Goal: Task Accomplishment & Management: Manage account settings

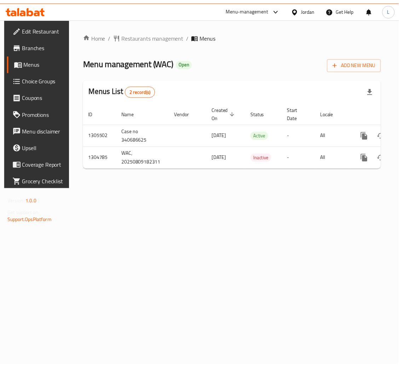
scroll to position [0, 40]
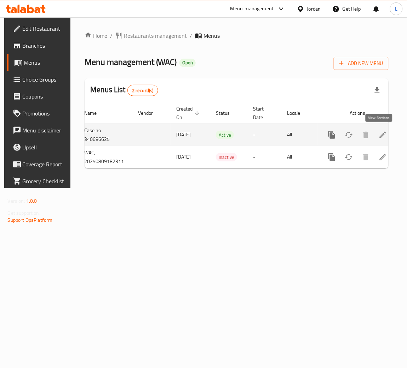
click at [383, 139] on link "enhanced table" at bounding box center [382, 135] width 17 height 17
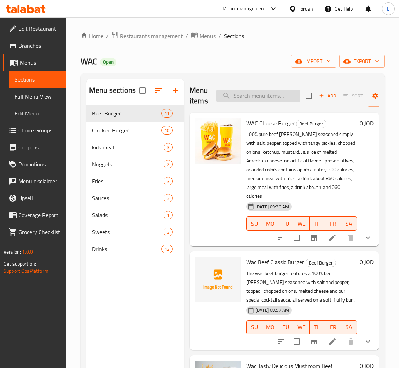
click at [261, 95] on input "search" at bounding box center [257, 96] width 83 height 12
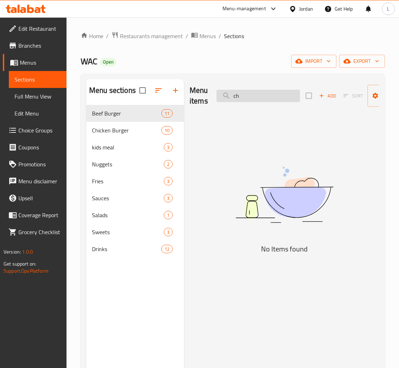
type input "c"
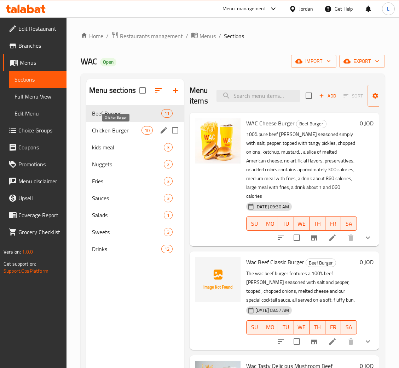
click at [112, 131] on span "Chicken Burger" at bounding box center [117, 130] width 50 height 8
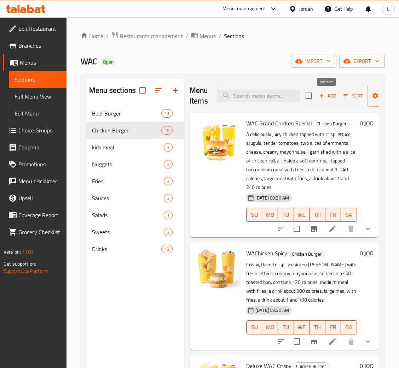
click at [326, 95] on span "Add" at bounding box center [327, 96] width 19 height 8
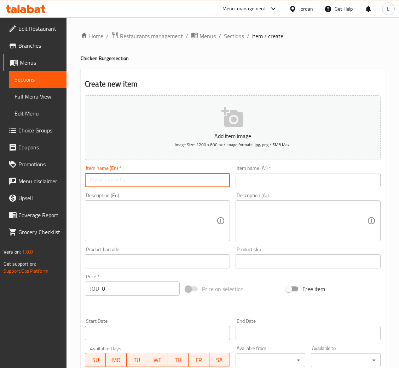
drag, startPoint x: 204, startPoint y: 175, endPoint x: 228, endPoint y: 177, distance: 23.8
click at [204, 175] on input "text" at bounding box center [157, 180] width 145 height 14
paste input "The WAC Chicken Magic"
type input "The WAC Chicken Magic"
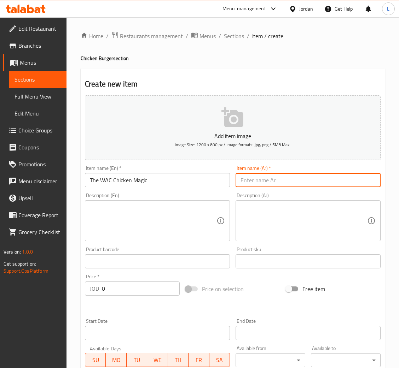
click at [283, 180] on input "text" at bounding box center [307, 180] width 145 height 14
type input "d"
type input "ذ"
type input "تشيكن ماجيك من واك"
click at [154, 183] on input "The WAC Chicken Magic" at bounding box center [157, 180] width 145 height 14
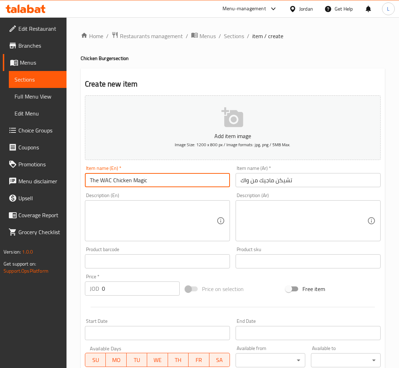
click at [154, 183] on input "The WAC Chicken Magic" at bounding box center [157, 180] width 145 height 14
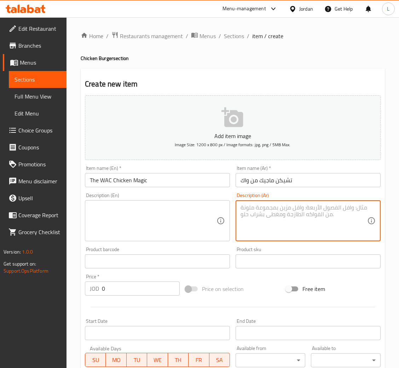
click at [279, 214] on textarea at bounding box center [303, 221] width 127 height 34
click at [178, 214] on textarea at bounding box center [153, 221] width 127 height 34
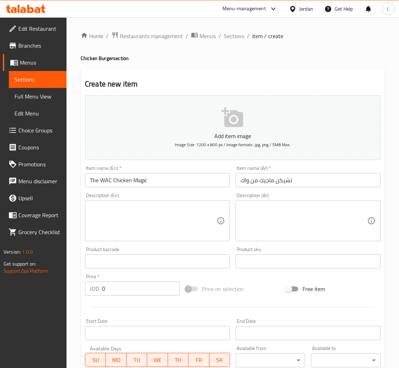
click at [178, 217] on textarea at bounding box center [153, 221] width 127 height 34
paste textarea "Full of our special flavor. A crispy chicken fillet with melted cheese and crea…"
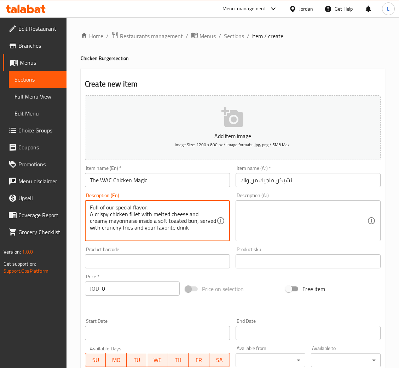
type textarea "Full of our special flavor. A crispy chicken fillet with melted cheese and crea…"
click at [298, 216] on textarea at bounding box center [303, 221] width 127 height 34
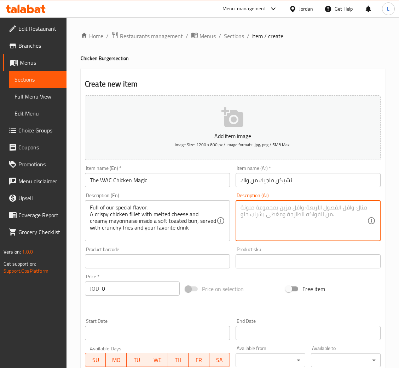
paste textarea "نكهة مميزة من نكهتنا المميزة. فيليه دجاج مقرمش مع جبنة ذائبة ومايونيز كريمي داخ…"
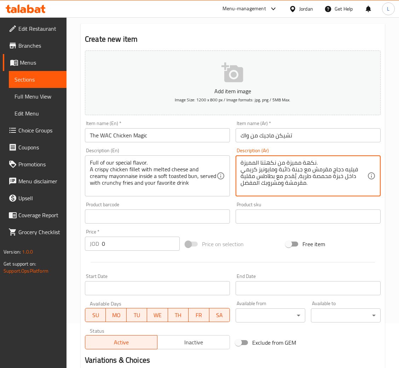
scroll to position [106, 0]
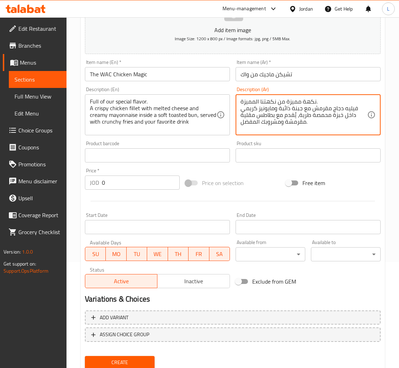
drag, startPoint x: 326, startPoint y: 131, endPoint x: 235, endPoint y: 95, distance: 97.8
click at [235, 95] on div "Description (Ar) نكهة مميزة من نكهتنا المميزة. فيليه دجاج مقرمش مع جبنة ذائبة و…" at bounding box center [307, 111] width 145 height 48
paste textarea "جبة واك تشيكن ماجيك بالنكهة الخاصة ساندويش دجاج مقرمش مع الجبنة و المايونيز داخ…"
click at [301, 131] on textarea "وجبة واك تشيكن ماجيك بالنكهة الخاصة ساندويش دجاج مقرمش مع الجبنة و المايونيز دا…" at bounding box center [303, 115] width 127 height 34
type textarea "وجبة واك تشيكن ماجيك بالنكهة الخاصة ساندويش دجاج مقرمش مع الجبنة و المايونيز دا…"
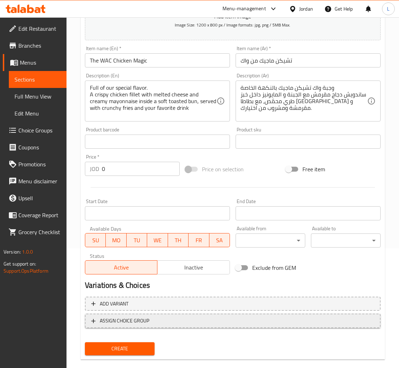
scroll to position [130, 0]
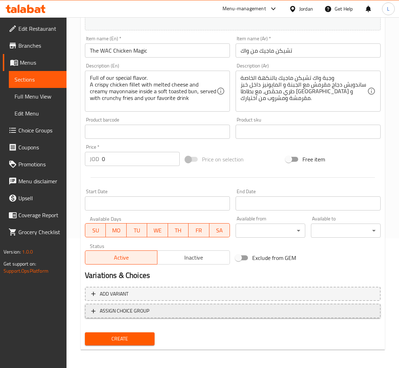
click at [219, 305] on button "ASSIGN CHOICE GROUP" at bounding box center [233, 311] width 296 height 14
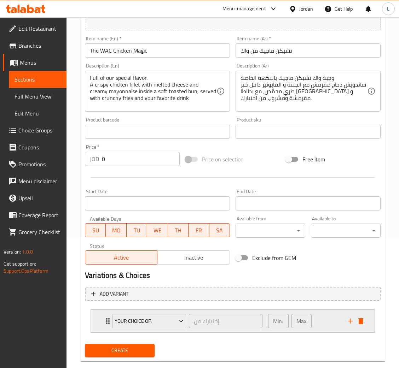
click at [360, 322] on icon "delete" at bounding box center [360, 321] width 5 height 6
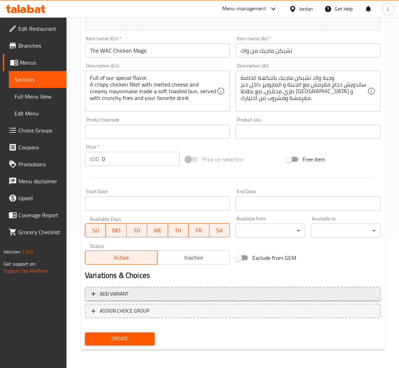
click at [260, 293] on span "Add variant" at bounding box center [232, 294] width 283 height 9
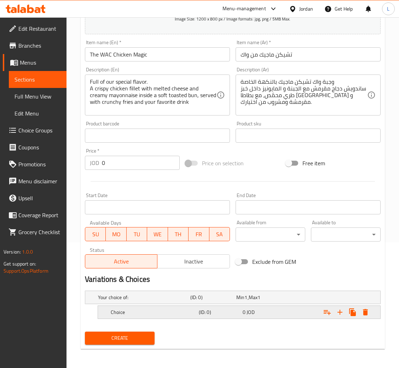
click at [209, 313] on h5 "(ID: 0)" at bounding box center [219, 312] width 41 height 7
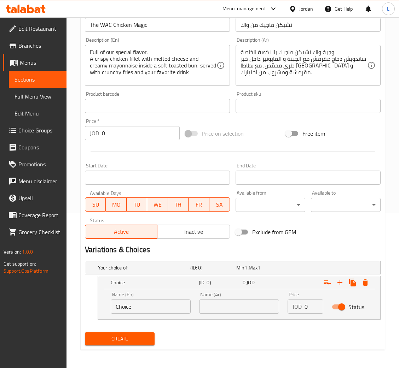
scroll to position [156, 0]
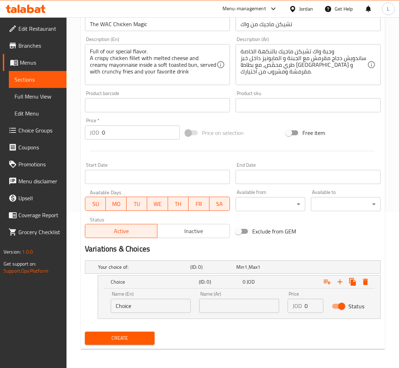
click at [161, 308] on input "Choice" at bounding box center [151, 306] width 80 height 14
type input "س"
click at [161, 307] on input "text" at bounding box center [151, 306] width 80 height 14
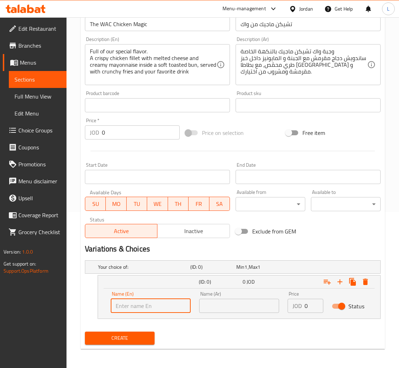
type input "Sandwich"
click at [246, 315] on div "Name (Ar) Name (Ar)" at bounding box center [239, 302] width 88 height 30
click at [252, 303] on input "text" at bounding box center [239, 306] width 80 height 14
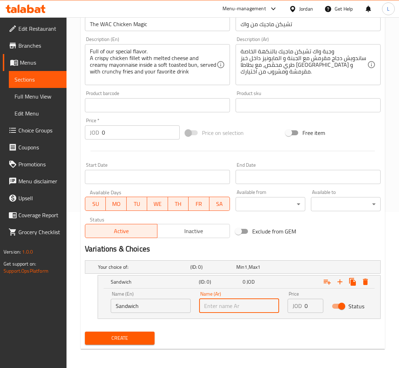
type input "ساندوتش"
click at [249, 300] on input "ساندوتش" at bounding box center [239, 306] width 80 height 14
click at [249, 300] on input "text" at bounding box center [239, 306] width 80 height 14
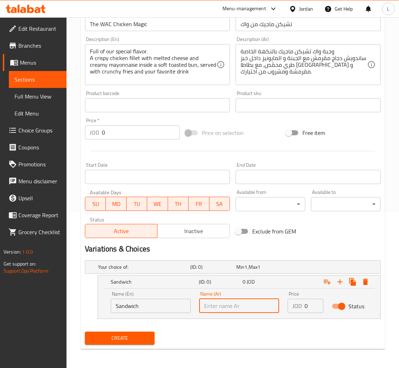
type input "ساندويش"
click at [304, 304] on input "0" at bounding box center [313, 306] width 19 height 14
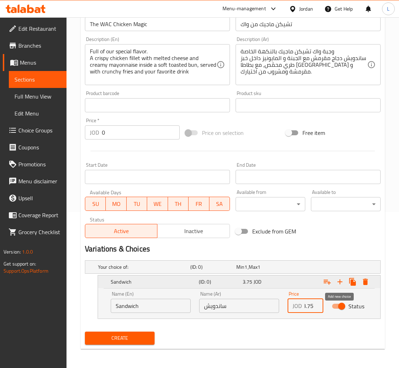
type input "3.75"
click at [341, 277] on button "Expand" at bounding box center [339, 282] width 13 height 13
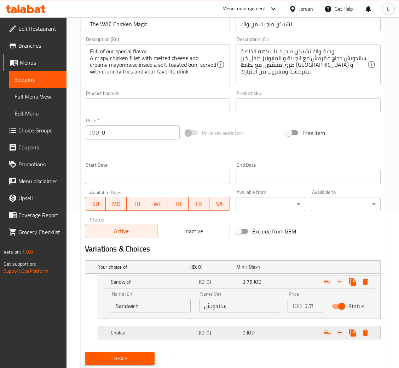
drag, startPoint x: 173, startPoint y: 330, endPoint x: 158, endPoint y: 330, distance: 14.9
click at [172, 330] on h5 "Choice" at bounding box center [153, 333] width 85 height 7
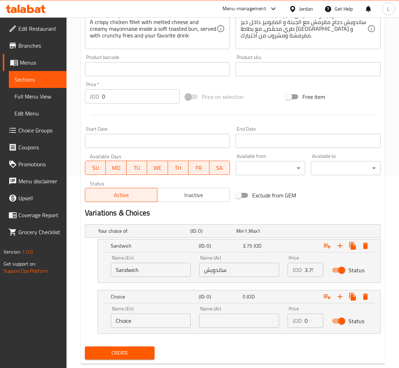
scroll to position [207, 0]
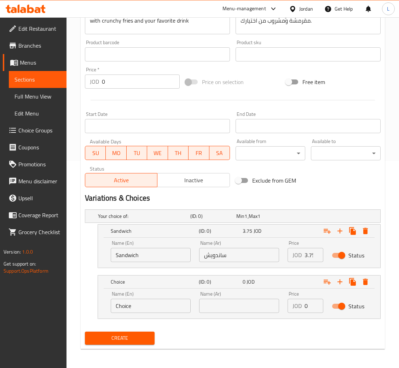
click at [141, 307] on input "Choice" at bounding box center [151, 306] width 80 height 14
type input "ق"
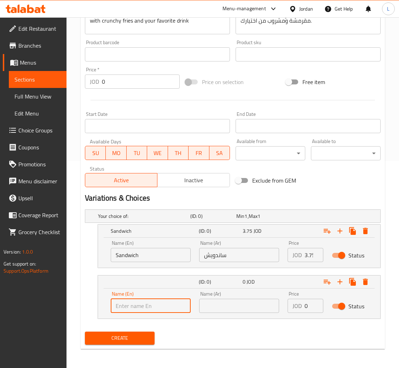
click at [225, 308] on input "text" at bounding box center [239, 306] width 80 height 14
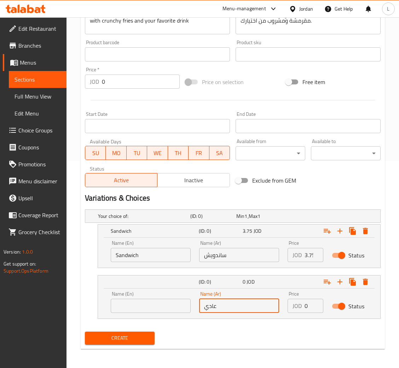
type input "عادي"
click at [168, 304] on input "text" at bounding box center [151, 306] width 80 height 14
click at [138, 313] on input "text" at bounding box center [151, 306] width 80 height 14
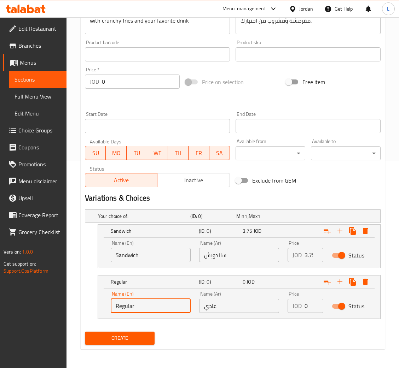
type input "Regular"
click at [304, 306] on input "0" at bounding box center [313, 306] width 19 height 14
type input "5"
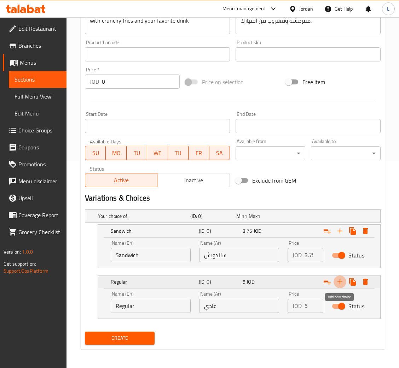
click at [342, 285] on icon "Expand" at bounding box center [340, 282] width 8 height 8
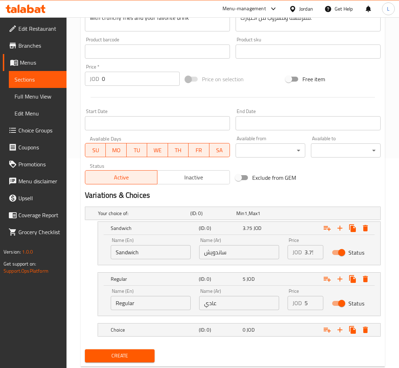
scroll to position [228, 0]
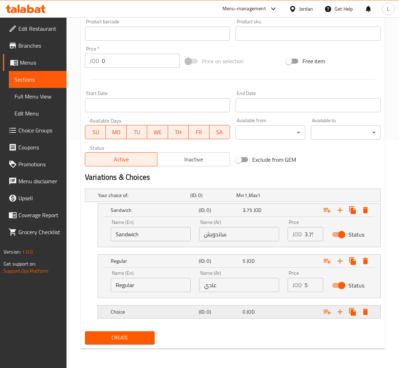
drag, startPoint x: 215, startPoint y: 312, endPoint x: 175, endPoint y: 322, distance: 41.2
click at [215, 313] on h5 "(ID: 0)" at bounding box center [219, 312] width 41 height 7
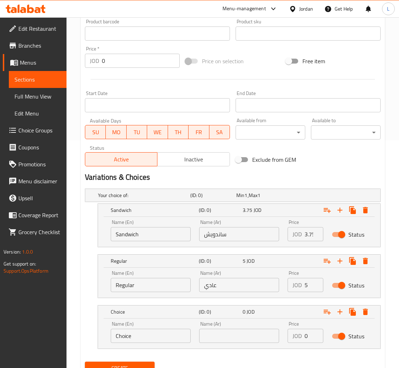
click at [145, 335] on input "Choice" at bounding box center [151, 336] width 80 height 14
type input "Medium"
drag, startPoint x: 341, startPoint y: 313, endPoint x: 326, endPoint y: 314, distance: 15.2
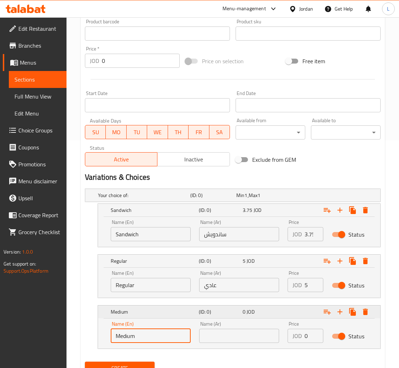
click at [341, 312] on icon "Expand" at bounding box center [340, 312] width 8 height 8
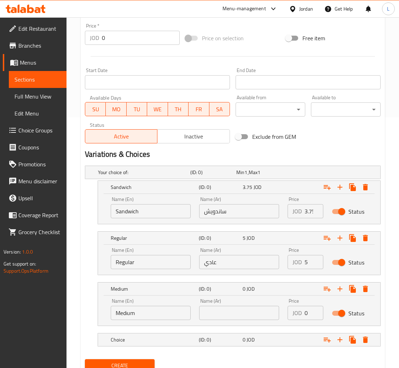
scroll to position [279, 0]
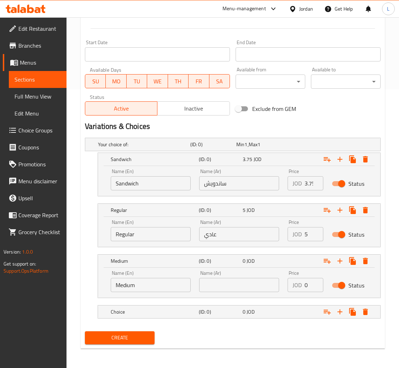
click at [225, 279] on input "text" at bounding box center [239, 285] width 80 height 14
click at [245, 287] on input "text" at bounding box center [239, 285] width 80 height 14
type input "وسط"
click at [238, 317] on div "(ID: 0)" at bounding box center [219, 312] width 44 height 10
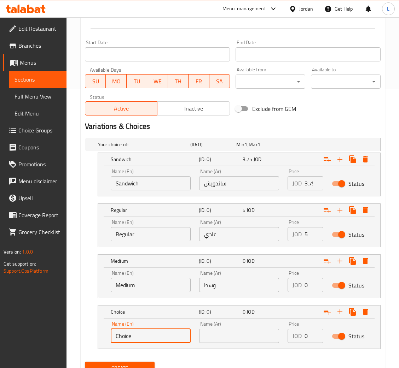
click at [135, 335] on input "Choice" at bounding box center [151, 336] width 80 height 14
type input "م"
click at [135, 335] on input "text" at bounding box center [151, 336] width 80 height 14
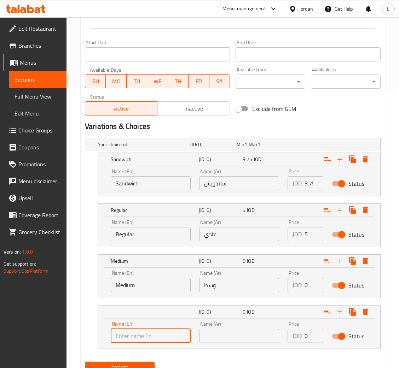
click at [135, 338] on input "text" at bounding box center [151, 336] width 80 height 14
type input "Large"
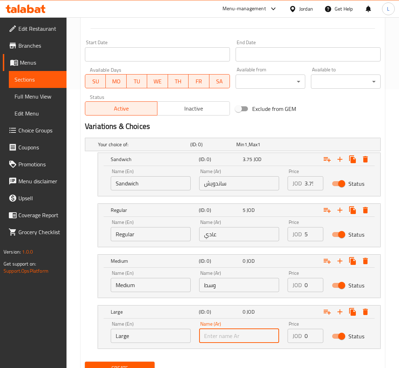
click at [229, 336] on input "text" at bounding box center [239, 336] width 80 height 14
type input "كبير"
click at [304, 331] on input "0" at bounding box center [313, 336] width 19 height 14
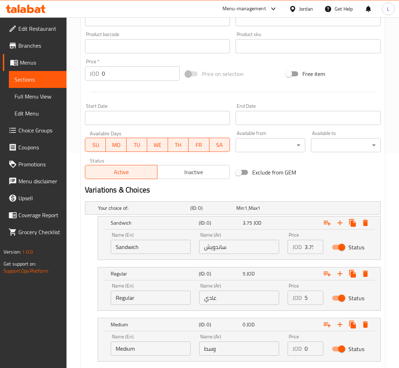
scroll to position [173, 0]
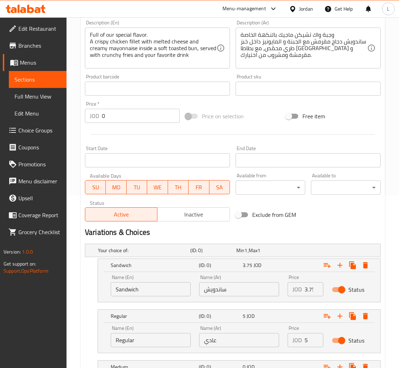
type input "6"
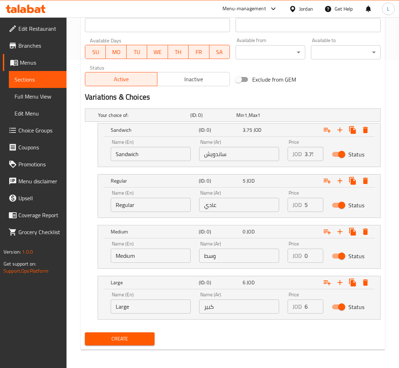
scroll to position [309, 0]
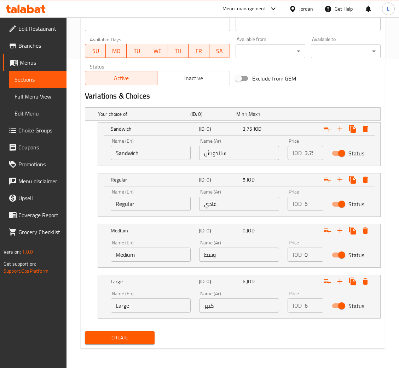
click at [110, 339] on span "Create" at bounding box center [120, 338] width 58 height 9
click at [309, 256] on input "0" at bounding box center [313, 255] width 19 height 14
click at [305, 255] on input "0" at bounding box center [313, 255] width 19 height 14
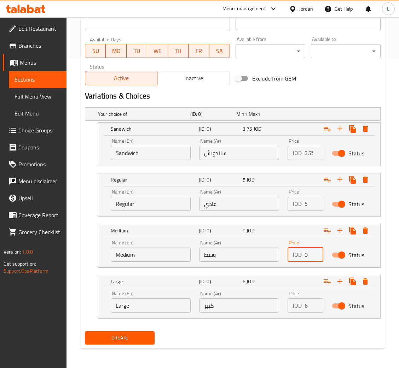
click at [305, 255] on input "0" at bounding box center [313, 255] width 19 height 14
type input "5.6"
click at [135, 332] on button "Create" at bounding box center [120, 338] width 70 height 13
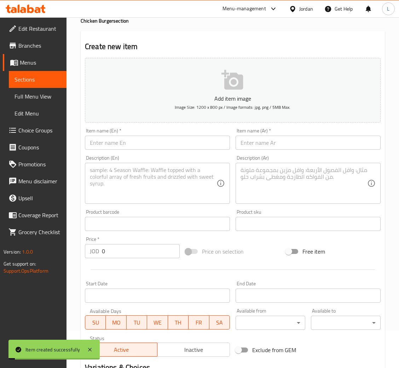
scroll to position [0, 0]
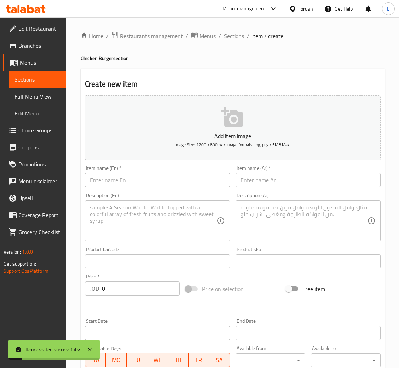
drag, startPoint x: 229, startPoint y: 34, endPoint x: 232, endPoint y: 49, distance: 15.1
click at [229, 34] on span "Sections" at bounding box center [234, 36] width 20 height 8
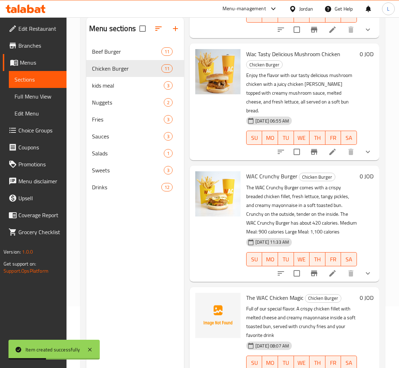
scroll to position [100, 0]
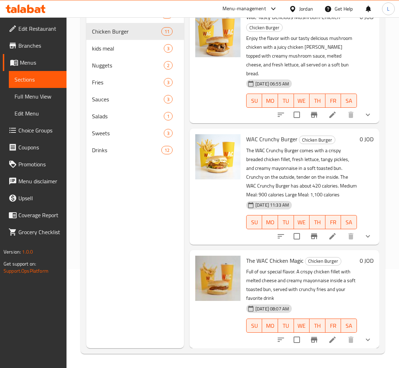
click at [332, 230] on li at bounding box center [332, 236] width 20 height 13
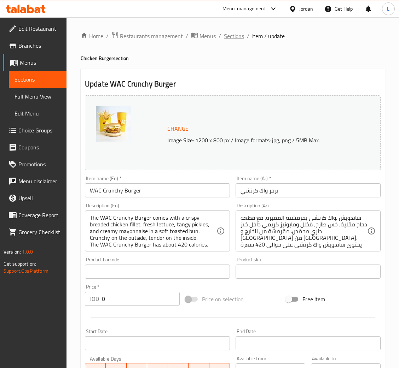
click at [232, 37] on span "Sections" at bounding box center [234, 36] width 20 height 8
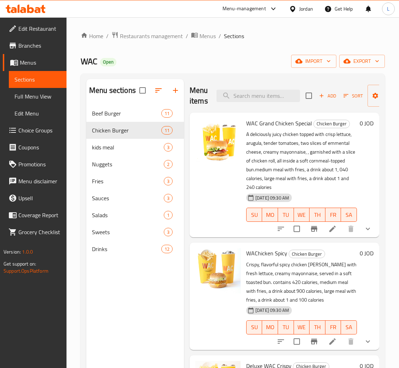
click at [332, 231] on li at bounding box center [332, 229] width 20 height 13
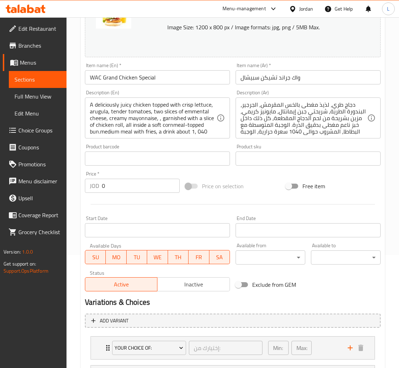
scroll to position [211, 0]
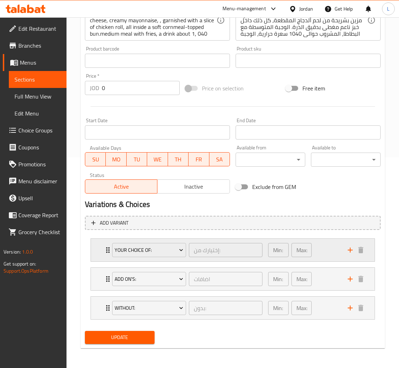
click at [99, 250] on div "Your Choice Of: إختيارك من: ​ Min: 1 ​ Max: 1 ​" at bounding box center [233, 250] width 284 height 23
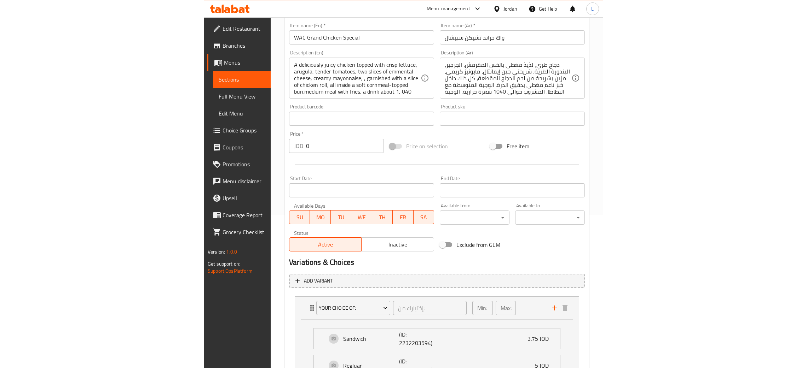
scroll to position [0, 0]
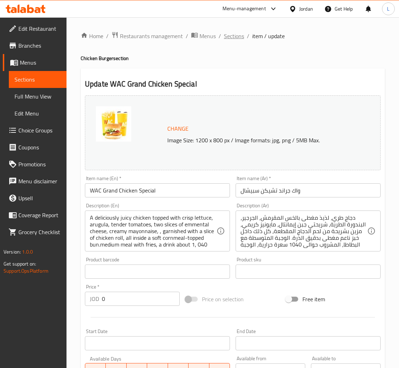
click at [230, 39] on span "Sections" at bounding box center [234, 36] width 20 height 8
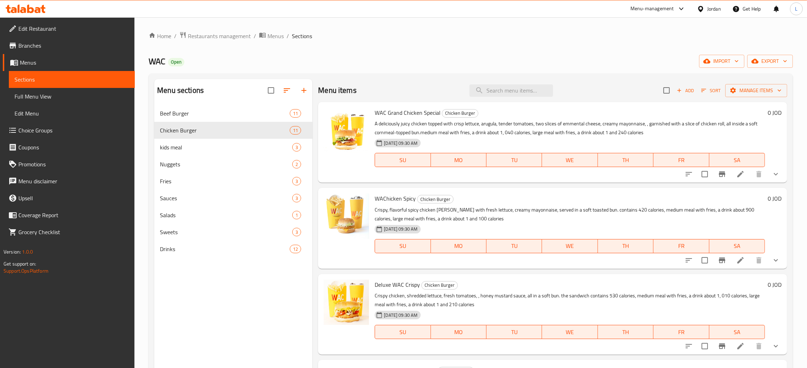
click at [23, 11] on icon at bounding box center [26, 9] width 40 height 8
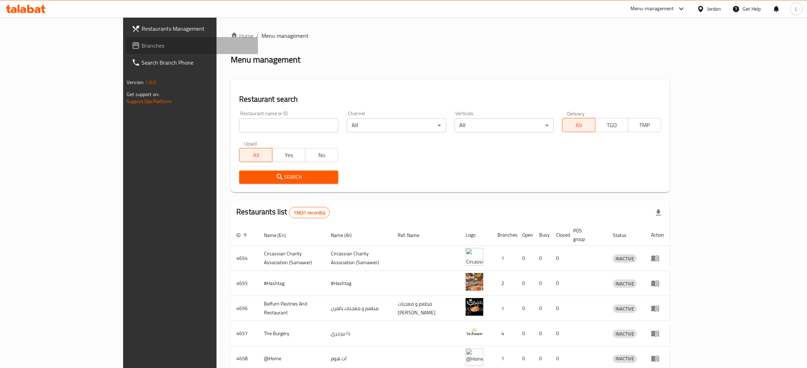
click at [141, 41] on span "Branches" at bounding box center [196, 45] width 111 height 8
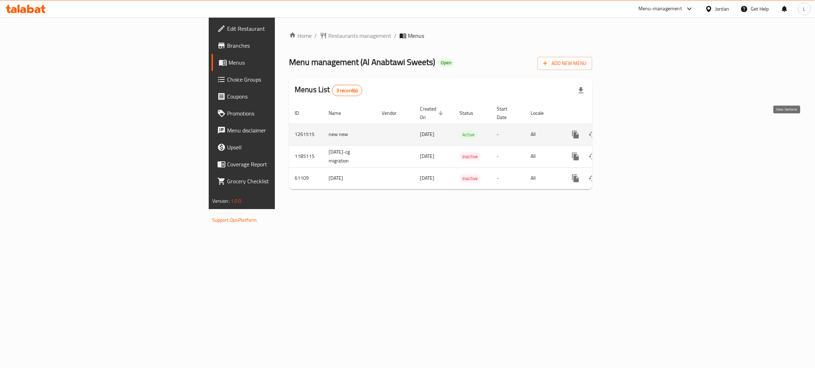
click at [630, 130] on icon "enhanced table" at bounding box center [626, 134] width 8 height 8
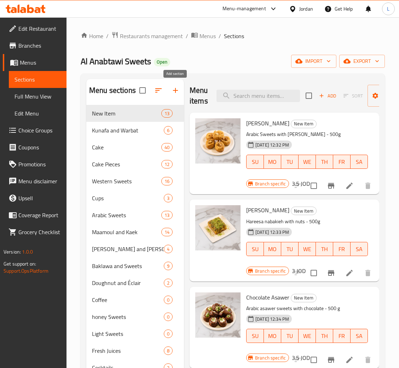
click at [169, 97] on button "button" at bounding box center [175, 90] width 17 height 17
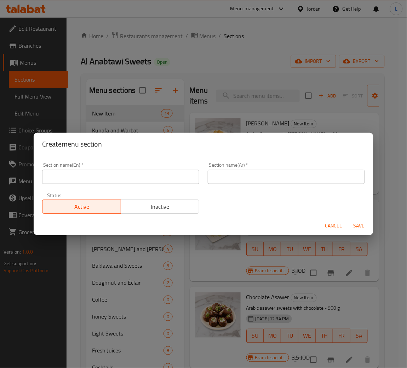
click at [150, 177] on input "text" at bounding box center [120, 177] width 157 height 14
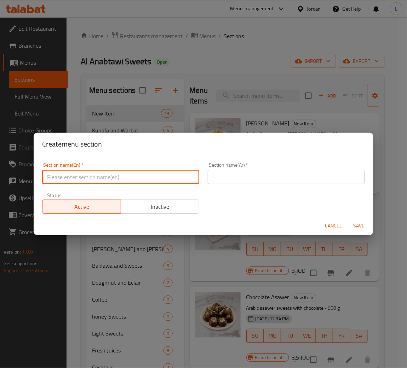
paste input "New Western Delights"
type input "New Western Delights"
click at [263, 175] on input "text" at bounding box center [286, 177] width 157 height 14
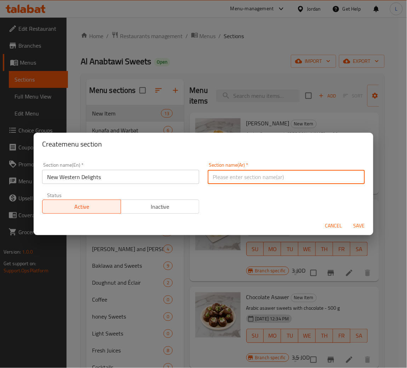
paste input "مسرات غربية جديدة"
click at [244, 179] on input "مسرات غربية جديدة" at bounding box center [286, 177] width 157 height 14
click at [245, 179] on input "مسرات غربية جديدة" at bounding box center [286, 177] width 157 height 14
click at [242, 178] on input "مسرات غربية جديدة" at bounding box center [286, 177] width 157 height 14
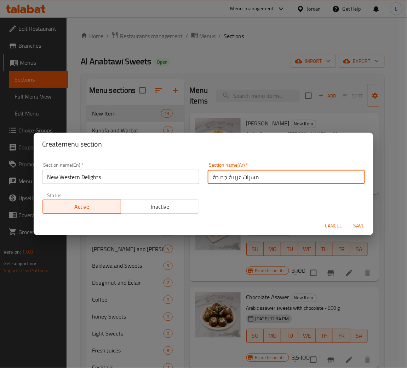
click at [245, 179] on input "مسرات غربية جديدة" at bounding box center [286, 177] width 157 height 14
click at [245, 177] on input "مسرات غربية جديدة" at bounding box center [286, 177] width 157 height 14
click at [238, 176] on input "مسرات غربية جديدة" at bounding box center [286, 177] width 157 height 14
click at [249, 178] on input "مسرات غربية جديدة" at bounding box center [286, 177] width 157 height 14
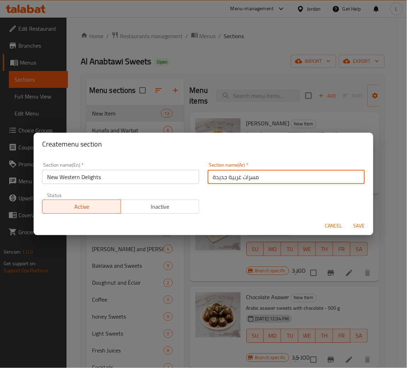
click at [249, 178] on input "مسرات غربية جديدة" at bounding box center [286, 177] width 157 height 14
click at [230, 179] on input "مسرات غربية جديدة" at bounding box center [286, 177] width 157 height 14
click at [214, 176] on input "مسرات غربية جديدة" at bounding box center [286, 177] width 157 height 14
type input "مسرات غربية جديدة"
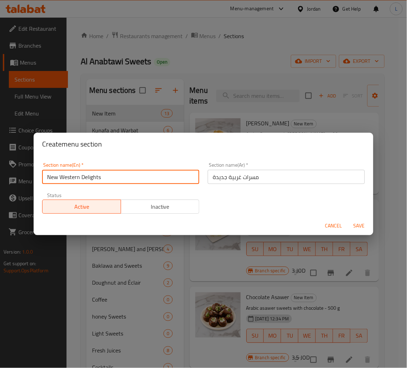
click at [142, 180] on input "New Western Delights" at bounding box center [120, 177] width 157 height 14
click at [360, 224] on span "Save" at bounding box center [358, 226] width 17 height 9
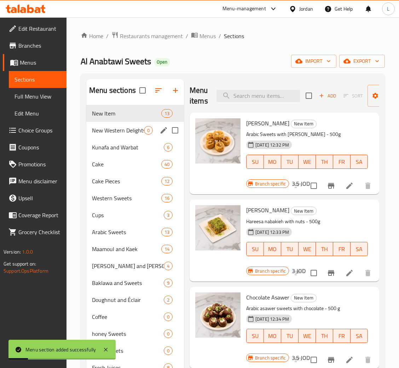
click at [122, 125] on div "New Western Delights 0" at bounding box center [135, 130] width 98 height 17
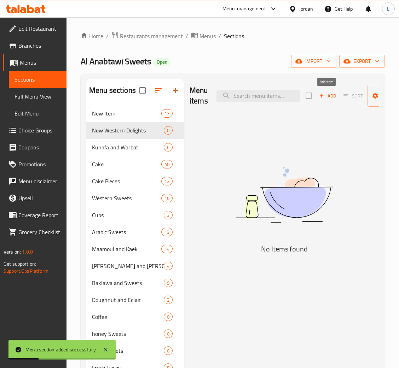
click at [331, 94] on span "Add" at bounding box center [327, 96] width 19 height 8
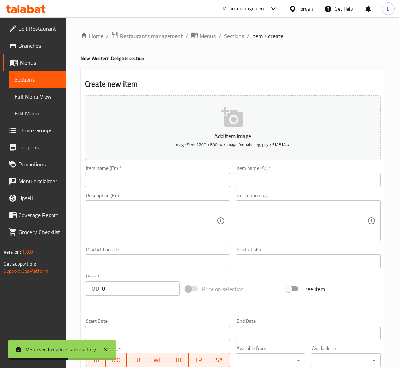
drag, startPoint x: 138, startPoint y: 178, endPoint x: 209, endPoint y: 187, distance: 72.3
click at [138, 178] on input "text" at bounding box center [157, 180] width 145 height 14
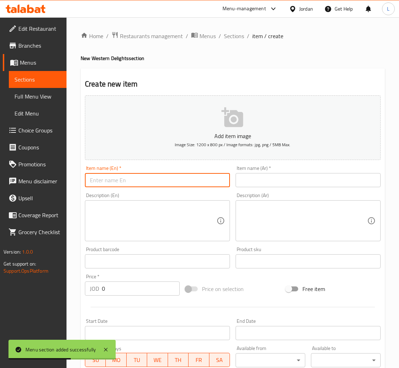
paste input "Hot Cheese Cake"
type input "Hot Cheese Cake"
click at [291, 175] on input "text" at bounding box center [307, 180] width 145 height 14
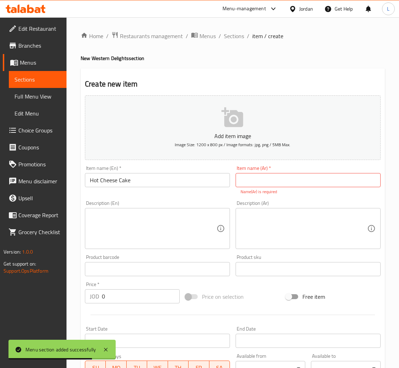
click at [285, 185] on input "text" at bounding box center [307, 180] width 145 height 14
paste input "تشيز كيك الساخن"
type input "تشيز كيك الساخن"
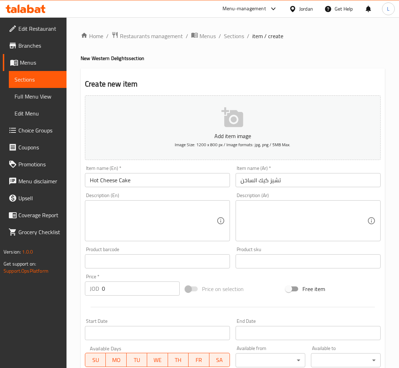
click at [318, 226] on textarea at bounding box center [303, 221] width 127 height 34
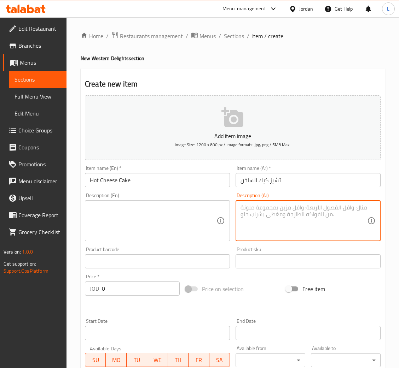
paste textarea "تشيز كيك كريمي ناعم مع طبقة بلوبيري طبيعية منعشة، توازن مثالي بين الحلاوة والحم…"
type textarea "تشيز كيك كريمي ناعم مع طبقة بلوبيري طبيعية منعشة، توازن مثالي بين الحلاوة والحم…"
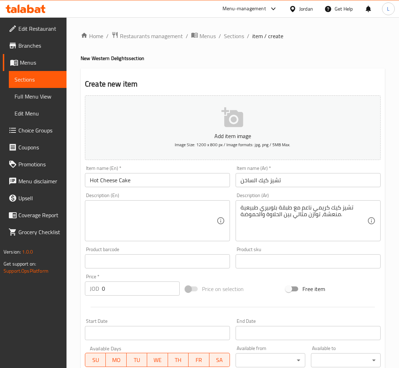
drag, startPoint x: 154, startPoint y: 224, endPoint x: 160, endPoint y: 224, distance: 6.4
click at [154, 224] on textarea at bounding box center [153, 221] width 127 height 34
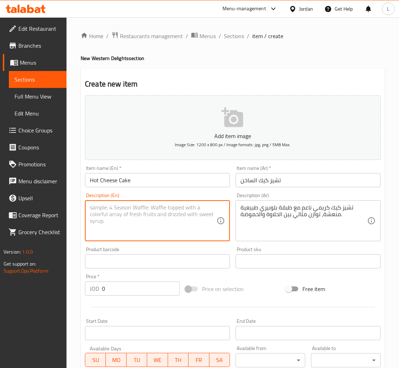
paste textarea "Creamy, smooth cheesecake topped with fresh blueberry layer, perfectly balancin…"
type textarea "Creamy, smooth cheesecake topped with fresh blueberry layer, perfectly balancin…"
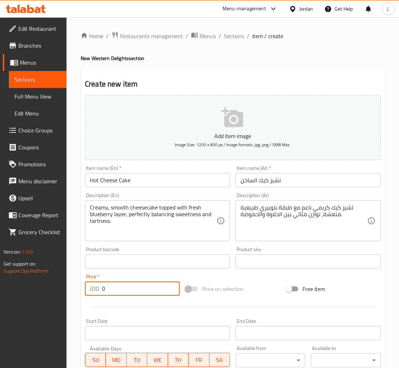
click at [161, 288] on input "0" at bounding box center [141, 289] width 78 height 14
click at [161, 287] on input "0" at bounding box center [141, 289] width 78 height 14
paste input "1.25"
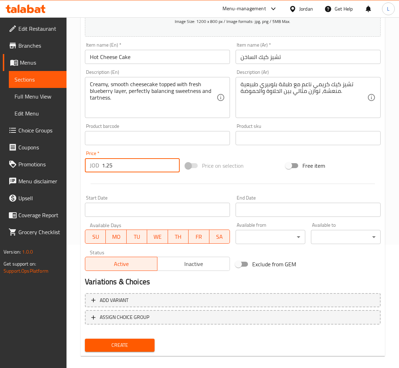
scroll to position [130, 0]
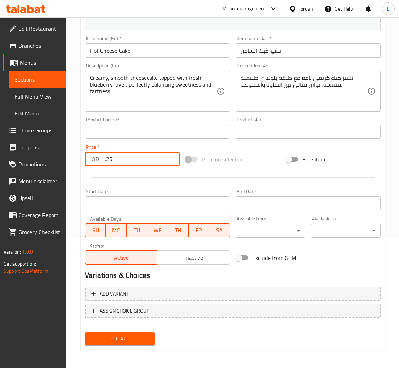
type input "1.25"
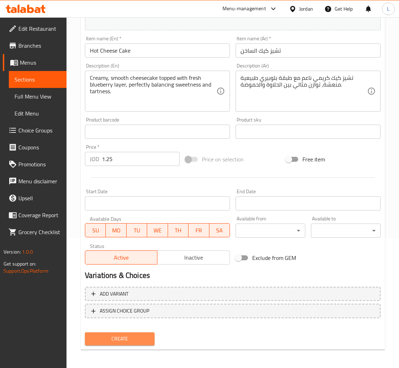
click at [130, 336] on span "Create" at bounding box center [120, 339] width 58 height 9
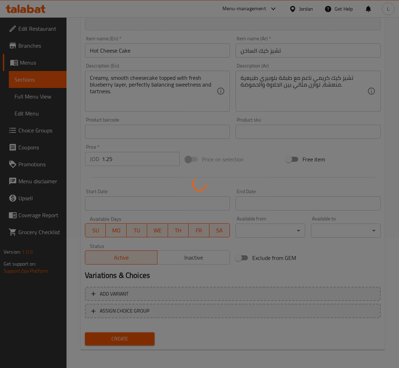
type input "0"
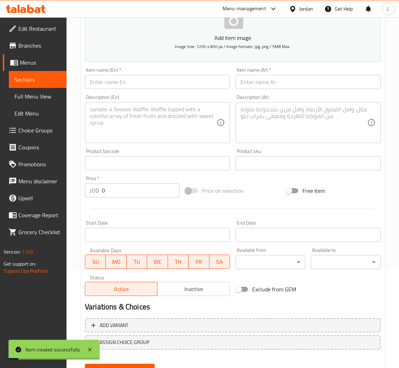
scroll to position [77, 0]
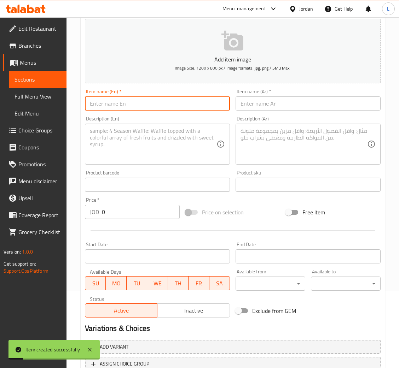
drag, startPoint x: 142, startPoint y: 106, endPoint x: 175, endPoint y: 106, distance: 32.9
click at [142, 106] on input "text" at bounding box center [157, 104] width 145 height 14
paste input "Browneies"
type input "Browneies"
click at [252, 104] on input "text" at bounding box center [307, 104] width 145 height 14
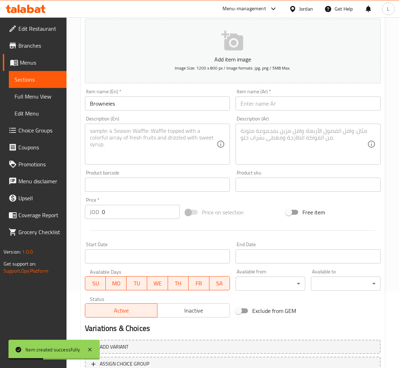
drag, startPoint x: 258, startPoint y: 94, endPoint x: 262, endPoint y: 99, distance: 6.2
click at [258, 94] on div "Item name (Ar)   * Item name (Ar) *" at bounding box center [307, 100] width 145 height 22
click at [265, 107] on input "text" at bounding box center [307, 104] width 145 height 14
paste input "براوني"
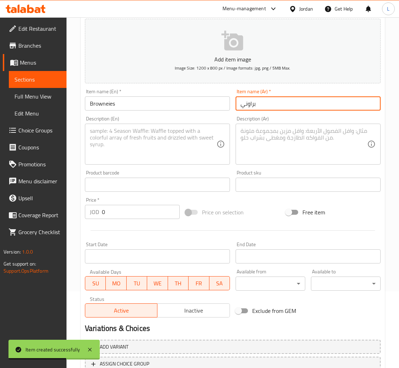
type input "براوني"
click at [273, 135] on textarea at bounding box center [303, 145] width 127 height 34
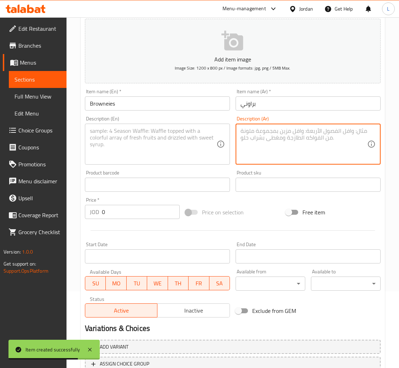
paste textarea "براوني شوكولاتة غني وكثيف محشو بقطع شوكولاتة ذائبة، مع طبقة كراميل مملح لمزيج م…"
type textarea "براوني شوكولاتة غني وكثيف محشو بقطع شوكولاتة ذائبة، مع طبقة كراميل مملح لمزيج م…"
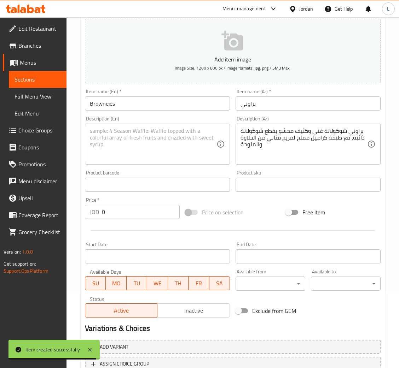
click at [149, 141] on textarea at bounding box center [153, 145] width 127 height 34
paste textarea "Rich, dense chocolate brownie filled with melted chocolate pieces, topped with …"
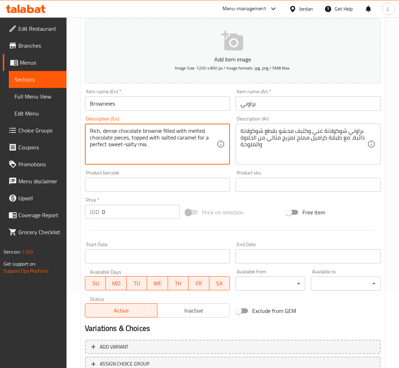
type textarea "Rich, dense chocolate brownie filled with melted chocolate pieces, topped with …"
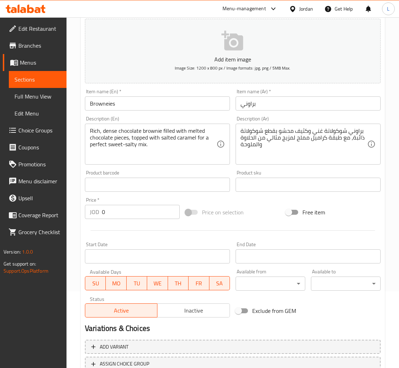
click at [142, 214] on input "0" at bounding box center [141, 212] width 78 height 14
click at [143, 214] on input "0" at bounding box center [141, 212] width 78 height 14
paste input "1"
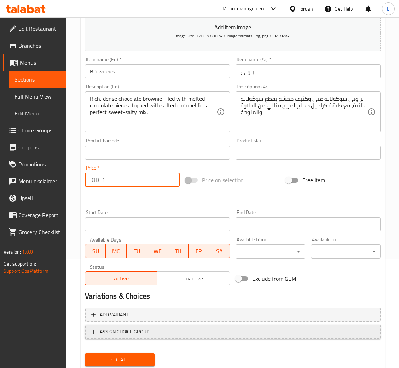
scroll to position [130, 0]
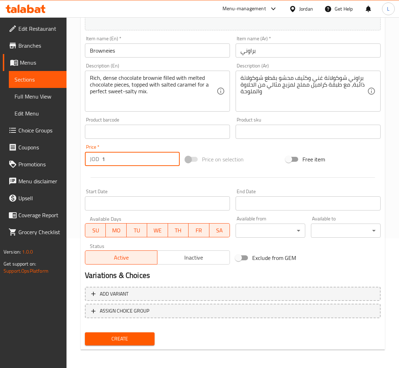
type input "1"
click at [133, 336] on span "Create" at bounding box center [120, 339] width 58 height 9
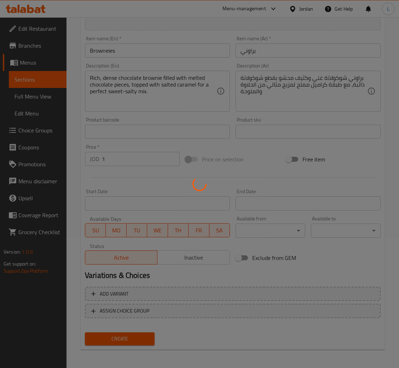
type input "0"
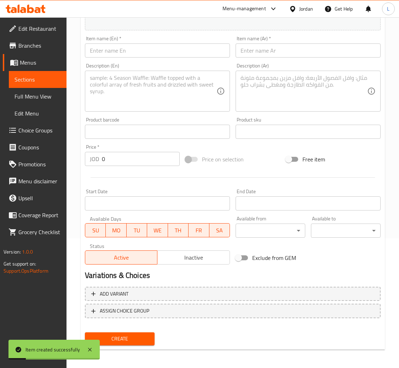
drag, startPoint x: 122, startPoint y: 57, endPoint x: 133, endPoint y: 59, distance: 11.2
click at [122, 57] on input "text" at bounding box center [157, 50] width 145 height 14
paste input "Lemon Tart"
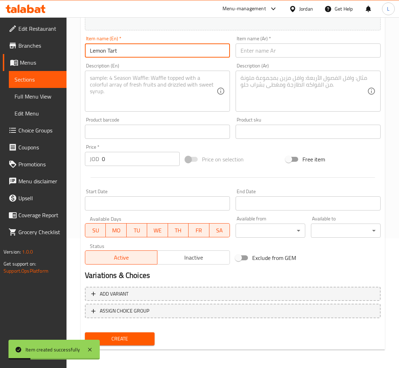
type input "Lemon Tart"
click at [285, 42] on div "Item name (Ar)   * Item name (Ar) *" at bounding box center [307, 47] width 145 height 22
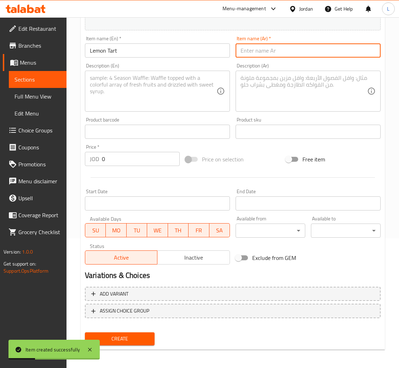
click at [285, 50] on input "text" at bounding box center [307, 50] width 145 height 14
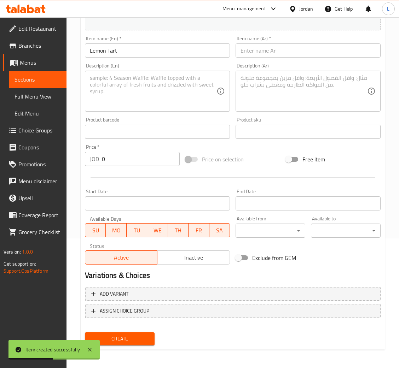
click at [270, 52] on input "text" at bounding box center [307, 50] width 145 height 14
paste input "تارت الليمون"
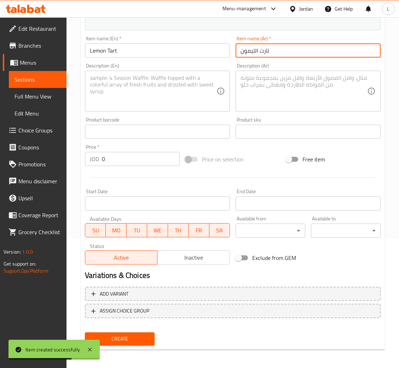
type input "تارت الليمون"
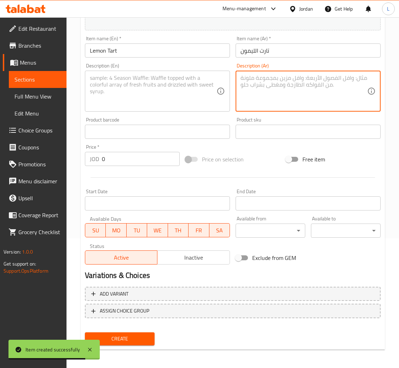
drag, startPoint x: 319, startPoint y: 87, endPoint x: 330, endPoint y: 87, distance: 10.6
click at [320, 83] on textarea at bounding box center [303, 92] width 127 height 34
paste textarea "تارت حامض ومنعش مع قاعدة مقرمشة وكريمة ليمون كريمية، مثالي لمحبي الطعم المنعش."
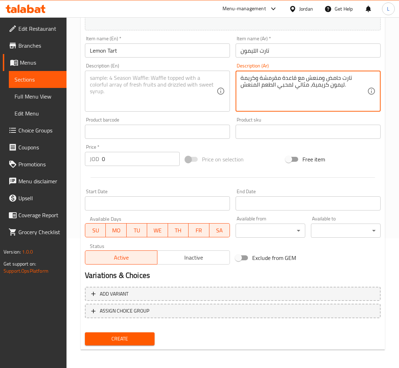
type textarea "تارت حامض ومنعش مع قاعدة مقرمشة وكريمة ليمون كريمية، مثالي لمحبي الطعم المنعش."
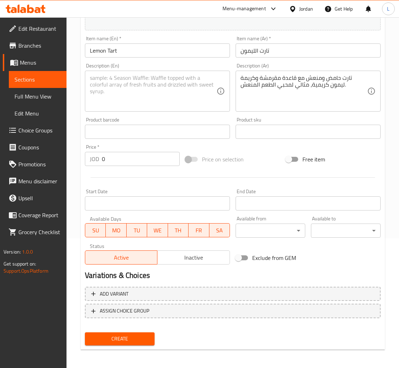
click at [152, 95] on textarea at bounding box center [153, 92] width 127 height 34
paste textarea "Tangy, refreshing tart with a crisp base and creamy lemon filling, ideal for ci…"
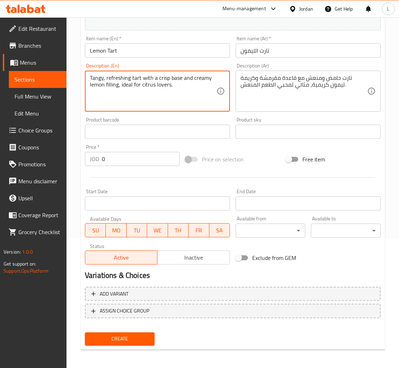
type textarea "Tangy, refreshing tart with a crisp base and creamy lemon filling, ideal for ci…"
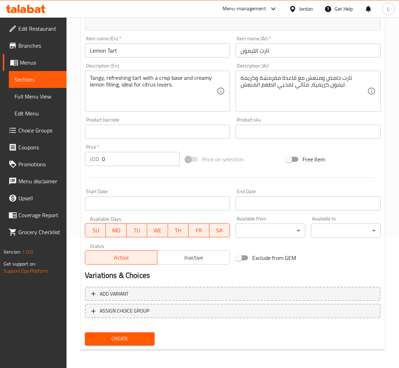
click at [102, 163] on input "0" at bounding box center [141, 159] width 78 height 14
paste input "1.25"
type input "1.25"
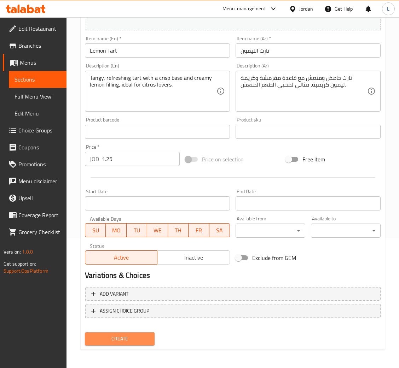
click at [120, 335] on span "Create" at bounding box center [120, 339] width 58 height 9
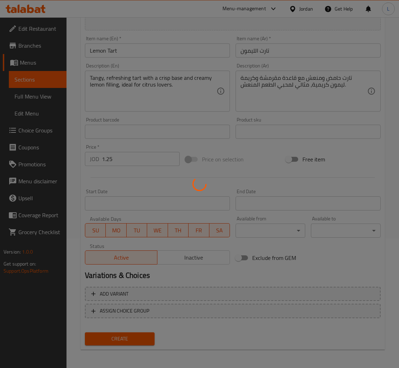
type input "0"
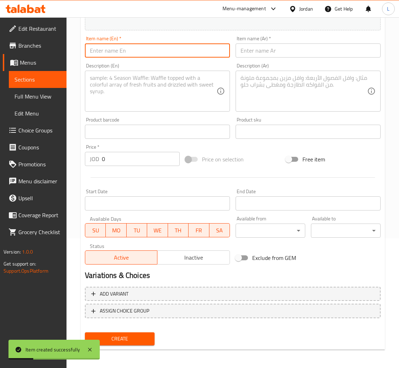
drag, startPoint x: 122, startPoint y: 54, endPoint x: 130, endPoint y: 57, distance: 8.3
click at [124, 54] on input "text" at bounding box center [157, 50] width 145 height 14
paste input "Benofi Cup"
type input "Benofi Cup"
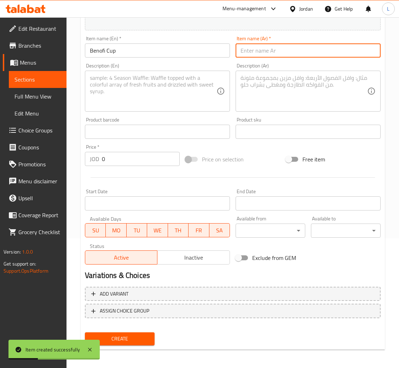
click at [249, 53] on input "text" at bounding box center [307, 50] width 145 height 14
drag, startPoint x: 296, startPoint y: 55, endPoint x: 319, endPoint y: 56, distance: 23.4
click at [296, 55] on input "text" at bounding box center [307, 50] width 145 height 14
paste input "كاسة بنوفي"
type input "كاسة بنوفي"
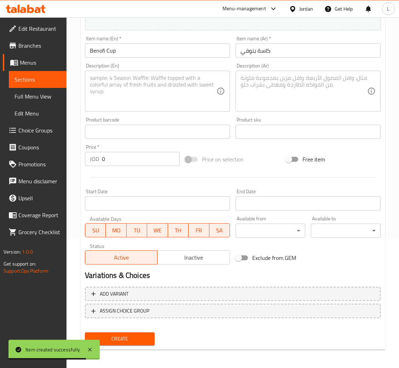
click at [130, 160] on input "0" at bounding box center [141, 159] width 78 height 14
paste input "1.75"
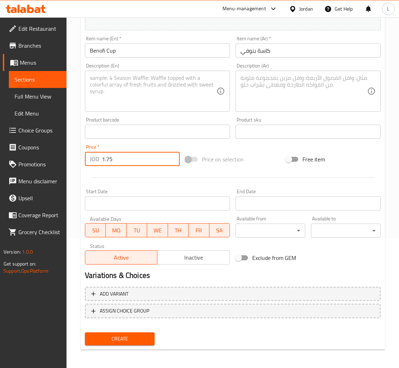
type input "1.75"
click at [298, 100] on textarea at bounding box center [303, 92] width 127 height 34
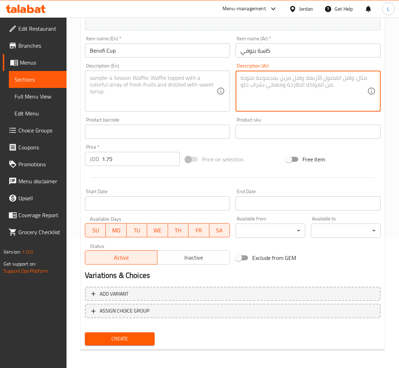
paste textarea "طبقات من البسكويت المقرمش وقطع الموز الطازجة وصوص الكراميل الغني، مزيج كلاسيكي …"
type textarea "طبقات من البسكويت المقرمش وقطع الموز الطازجة وصوص الكراميل الغني، مزيج كلاسيكي …"
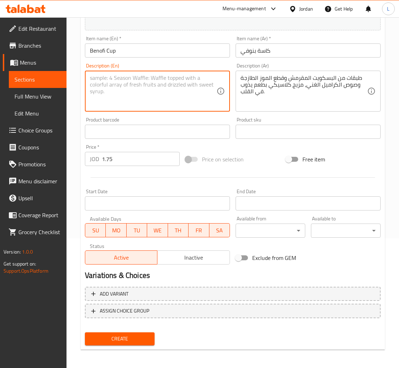
click at [135, 92] on textarea at bounding box center [153, 92] width 127 height 34
paste textarea "Layers of crunchy biscuit, fresh banana pieces, and rich caramel sauce—a classi…"
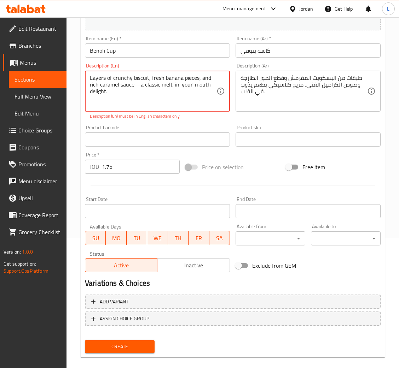
click at [138, 87] on textarea "Layers of crunchy biscuit, fresh banana pieces, and rich caramel sauce—a classi…" at bounding box center [153, 92] width 127 height 34
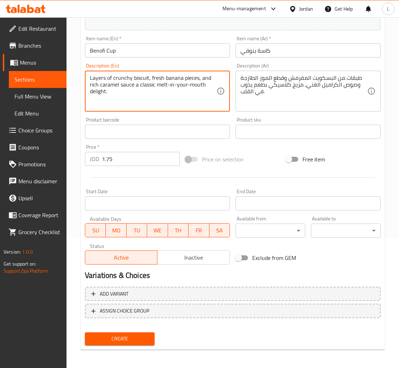
type textarea "Layers of crunchy biscuit, fresh banana pieces, and rich caramel sauce a classi…"
click at [129, 327] on div "Add item image Image Size: 1200 x 800 px / Image formats: jpg, png / 5MB Max. I…" at bounding box center [232, 156] width 301 height 386
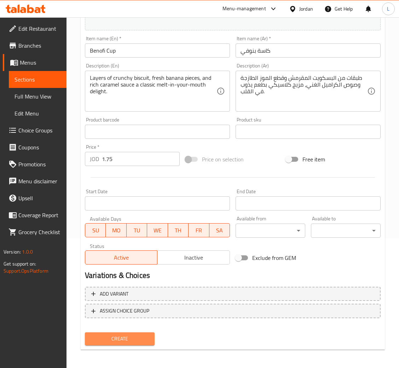
click at [119, 341] on span "Create" at bounding box center [120, 339] width 58 height 9
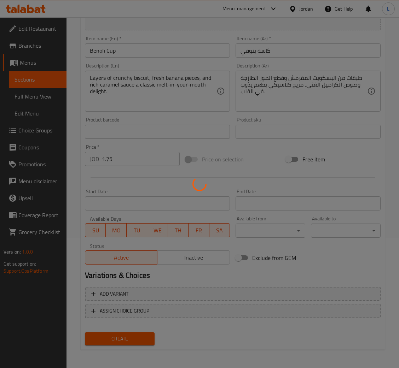
type input "0"
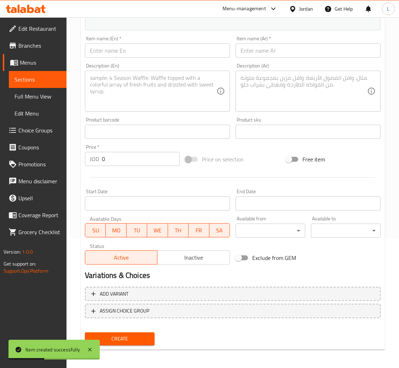
click at [213, 47] on input "text" at bounding box center [157, 50] width 145 height 14
paste input "Tiramisu Cup"
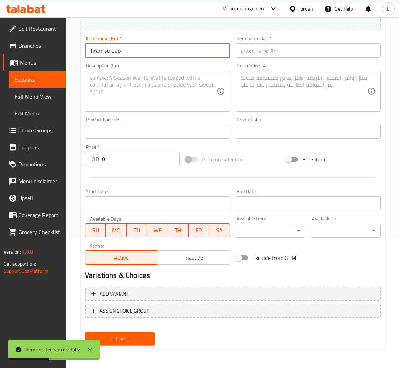
type input "Tiramisu Cup"
click at [270, 52] on input "text" at bounding box center [307, 50] width 145 height 14
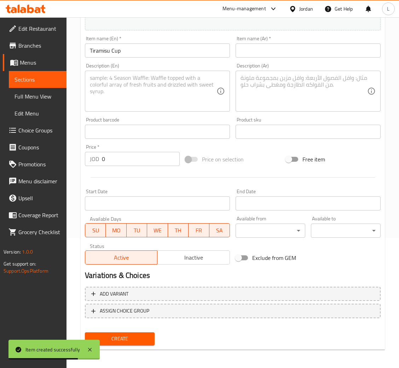
drag, startPoint x: 313, startPoint y: 52, endPoint x: 334, endPoint y: 57, distance: 21.8
click at [313, 52] on input "text" at bounding box center [307, 50] width 145 height 14
paste input "كاسة تيراميسو"
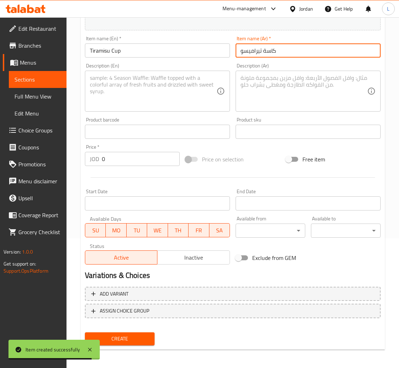
type input "كاسة تيراميسو"
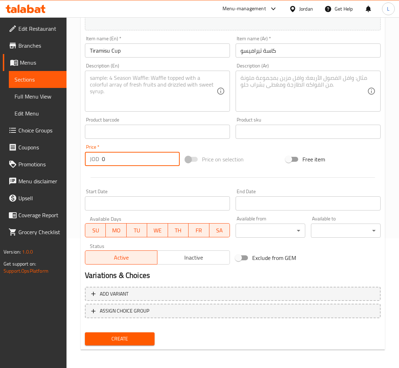
click at [152, 160] on input "0" at bounding box center [141, 159] width 78 height 14
paste input "1.75"
type input "1.75"
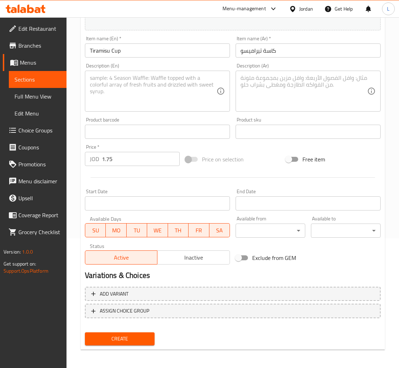
click at [271, 95] on textarea at bounding box center [303, 92] width 127 height 34
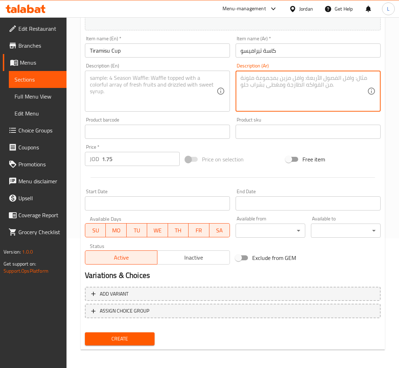
paste textarea "تيراميسو كلاسيكي بالقهوة والماسكربون، كاسات شخصية تمنحك طعم إيطاليا الفاخر"
type textarea "تيراميسو كلاسيكي بالقهوة والماسكربون، كاسات شخصية تمنحك طعم إيطاليا الفاخر"
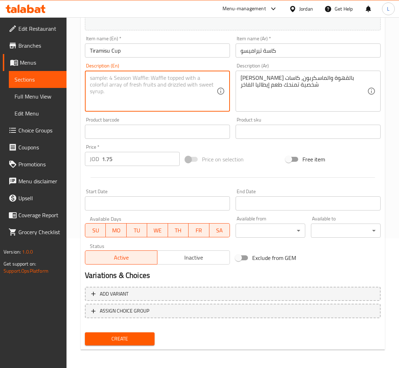
click at [187, 95] on textarea at bounding box center [153, 92] width 127 height 34
paste textarea "Classic tiramisu with coffee and mascarpone, a personal cup delivering authenti…"
type textarea "Classic tiramisu with coffee and mascarpone, a personal cup delivering authenti…"
click at [120, 340] on span "Create" at bounding box center [120, 339] width 58 height 9
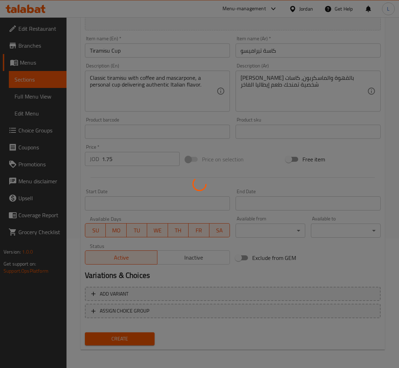
type input "0"
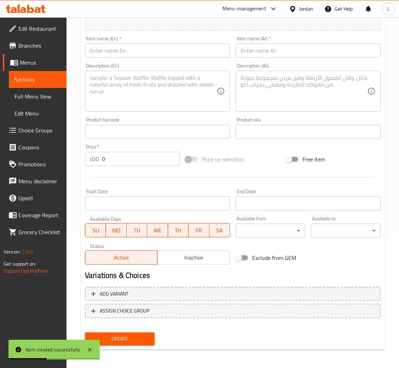
click at [182, 50] on input "text" at bounding box center [157, 50] width 145 height 14
paste input "Vanilla Raspberry Cup"
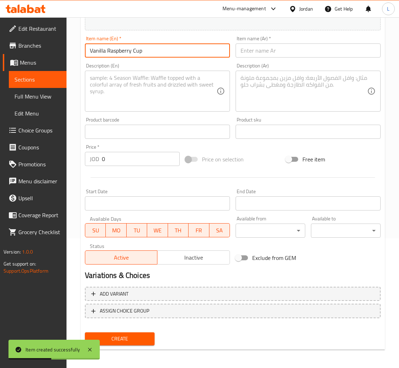
type input "Vanilla Raspberry Cup"
click at [270, 50] on input "text" at bounding box center [307, 50] width 145 height 14
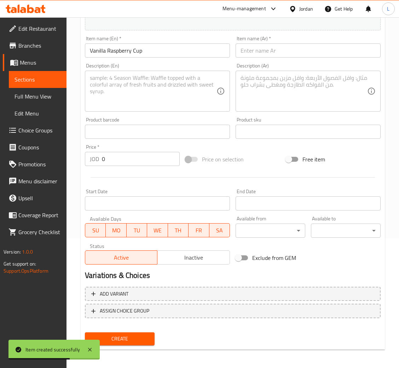
drag, startPoint x: 250, startPoint y: 51, endPoint x: 258, endPoint y: 60, distance: 12.5
click at [250, 51] on input "text" at bounding box center [307, 50] width 145 height 14
paste input "كاسة فانيلا رازبيري"
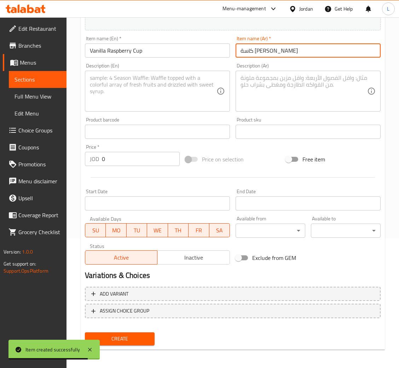
type input "كاسة فانيلا رازبيري"
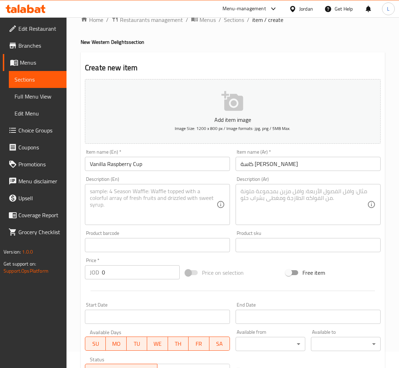
scroll to position [0, 0]
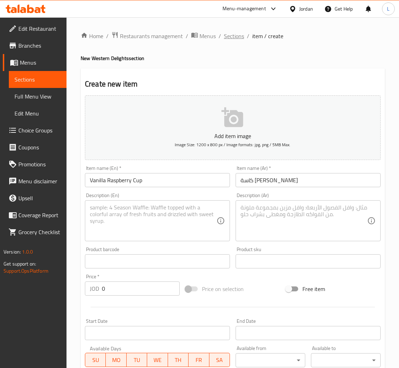
click at [225, 35] on span "Sections" at bounding box center [234, 36] width 20 height 8
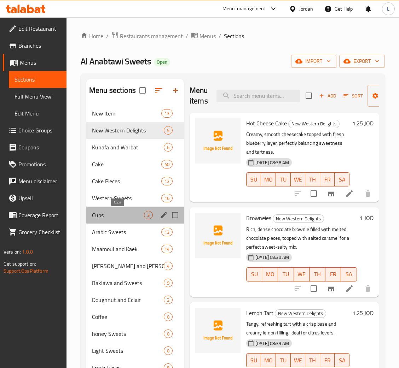
click at [112, 216] on span "Cups" at bounding box center [118, 215] width 52 height 8
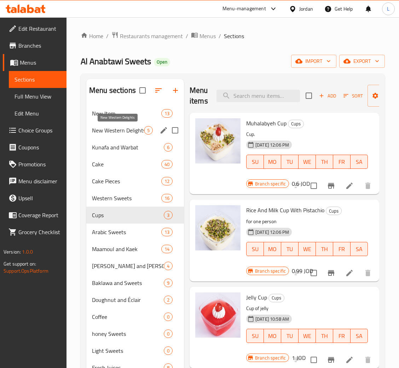
click at [114, 131] on span "New Western Delights" at bounding box center [118, 130] width 52 height 8
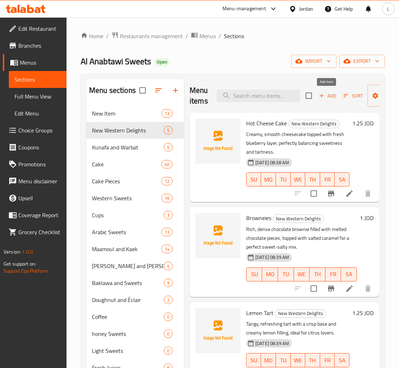
click at [323, 95] on icon "button" at bounding box center [321, 96] width 6 height 6
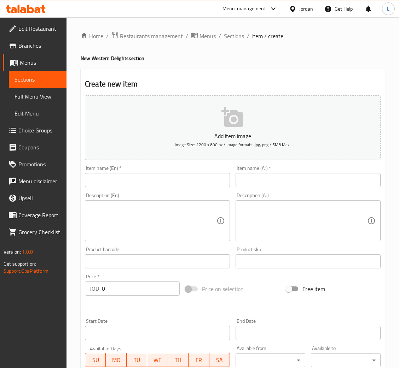
drag, startPoint x: 181, startPoint y: 188, endPoint x: 181, endPoint y: 184, distance: 4.0
click at [181, 188] on div "Item name (En)   * Item name (En) *" at bounding box center [157, 176] width 151 height 27
drag, startPoint x: 180, startPoint y: 178, endPoint x: 193, endPoint y: 177, distance: 13.8
click at [180, 178] on input "text" at bounding box center [157, 180] width 145 height 14
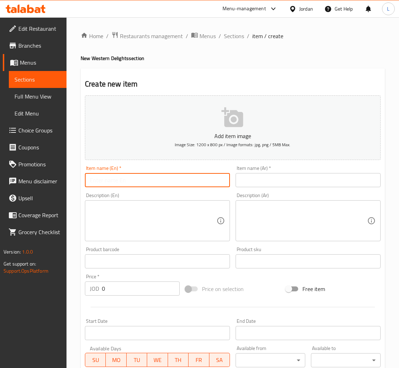
paste input "Vanilla Raspberry Cup"
type input "Vanilla Raspberry Cup"
drag, startPoint x: 324, startPoint y: 177, endPoint x: 328, endPoint y: 176, distance: 4.0
click at [324, 177] on input "text" at bounding box center [307, 180] width 145 height 14
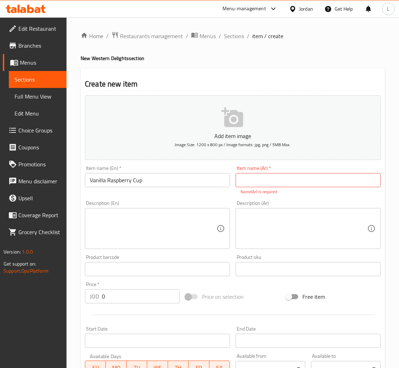
click at [275, 177] on input "text" at bounding box center [307, 180] width 145 height 14
paste input "كاسة فانيلا رازبيري"
type input "كاسة فانيلا رازبيري"
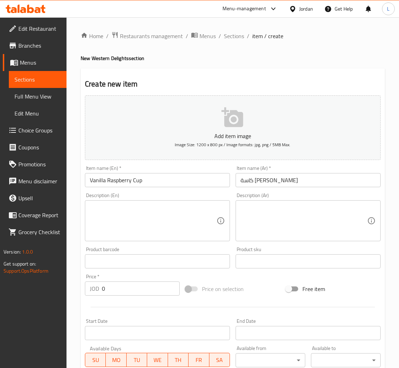
drag, startPoint x: 309, startPoint y: 202, endPoint x: 313, endPoint y: 216, distance: 14.6
click at [309, 203] on div "Description (Ar)" at bounding box center [307, 220] width 145 height 41
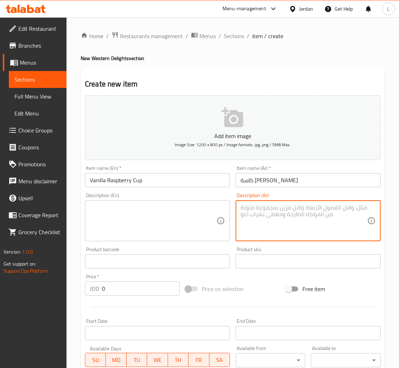
click at [313, 216] on textarea at bounding box center [303, 221] width 127 height 34
paste textarea "كريمة فانيلا ناعمة مع طبقة راسبيري، توازن مثالي بين الحلاوة والحموضة."
type textarea "كريمة فانيلا ناعمة مع طبقة راسبيري، توازن مثالي بين الحلاوة والحموضة."
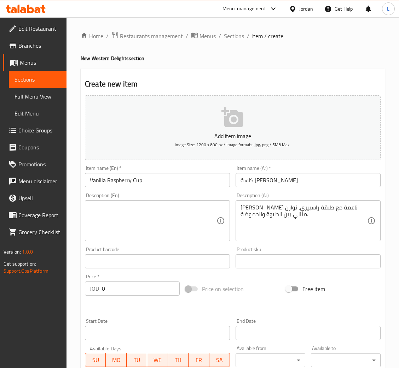
drag, startPoint x: 116, startPoint y: 206, endPoint x: 121, endPoint y: 206, distance: 4.6
click at [116, 206] on textarea at bounding box center [153, 221] width 127 height 34
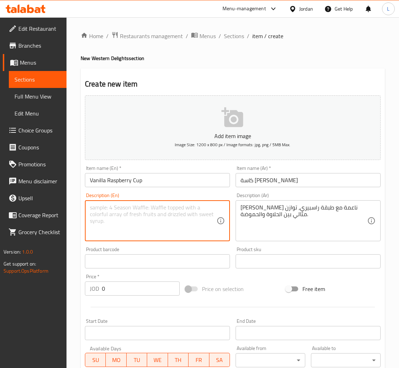
paste textarea "Smooth vanilla cream with a raspberry layer, perfectly balancing sweetness and …"
type textarea "Smooth vanilla cream with a raspberry layer, perfectly balancing sweetness and …"
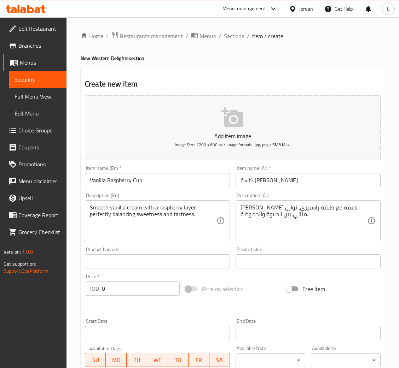
click at [136, 283] on input "0" at bounding box center [141, 289] width 78 height 14
click at [135, 283] on input "0" at bounding box center [141, 289] width 78 height 14
paste input "2"
click at [135, 286] on input "02" at bounding box center [141, 289] width 78 height 14
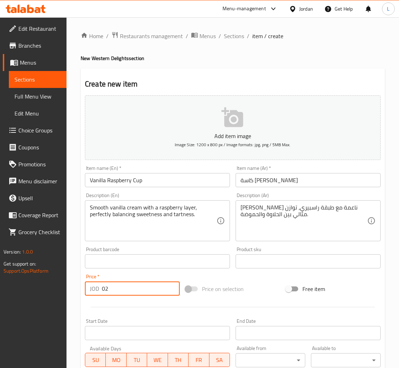
click at [135, 286] on input "02" at bounding box center [141, 289] width 78 height 14
paste input "number"
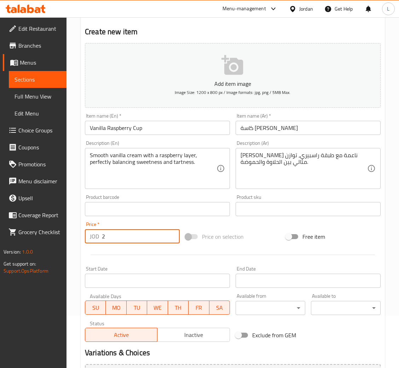
scroll to position [130, 0]
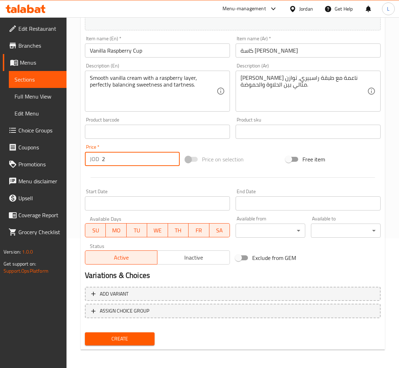
type input "2"
click at [145, 336] on span "Create" at bounding box center [120, 339] width 58 height 9
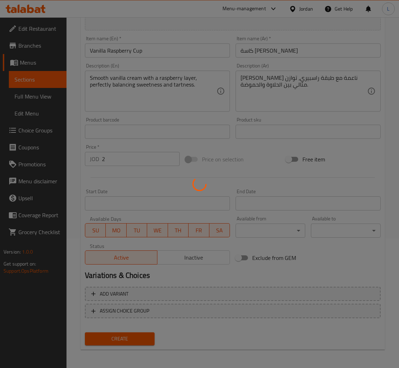
type input "0"
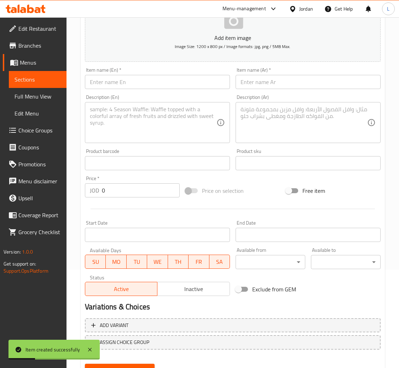
scroll to position [77, 0]
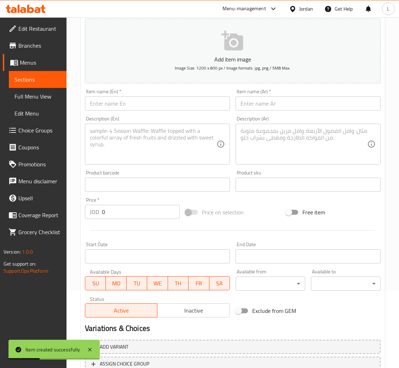
drag, startPoint x: 144, startPoint y: 101, endPoint x: 165, endPoint y: 106, distance: 21.3
click at [144, 101] on input "text" at bounding box center [157, 104] width 145 height 14
paste input "Strawberry Éclair"
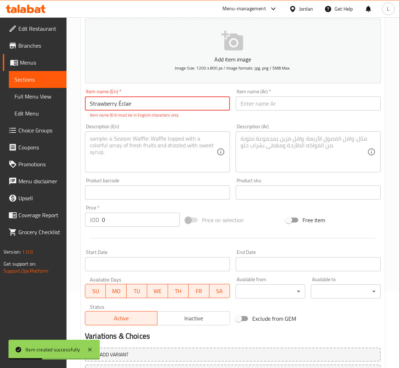
type input "Strawberry Éclair"
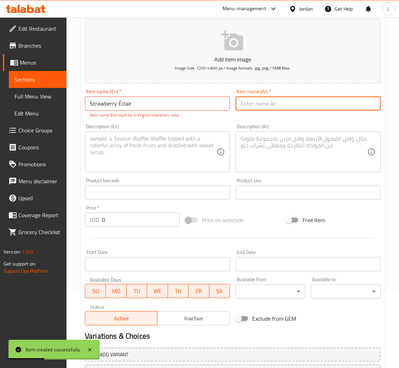
click at [269, 107] on input "text" at bounding box center [307, 104] width 145 height 14
drag, startPoint x: 266, startPoint y: 104, endPoint x: 229, endPoint y: 103, distance: 36.8
click at [266, 104] on input "text" at bounding box center [307, 104] width 145 height 14
paste input "اكلير فراولة"
type input "اكلير فراولة"
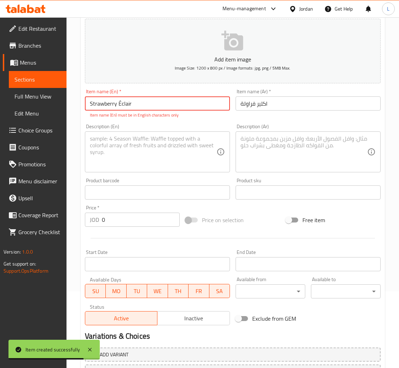
click at [120, 107] on input "Strawberry Éclair" at bounding box center [157, 104] width 145 height 14
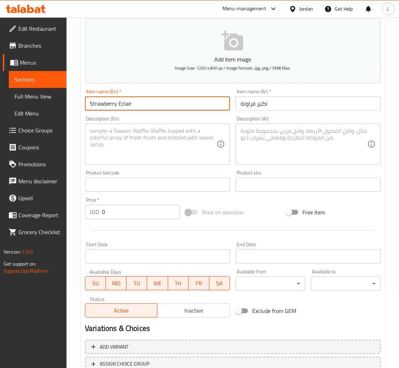
type input "Strawberry Eclair"
click at [329, 151] on textarea at bounding box center [303, 145] width 127 height 34
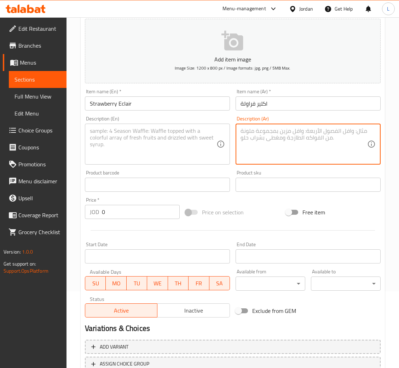
paste textarea "إكلير محشو بكاسترد ناعم ومغطى بقطع فراولة طازجة مع قشطة غنية، طعم فخم يذوب بالفم"
type textarea "إكلير محشو بكاسترد ناعم ومغطى بقطع فراولة طازجة مع قشطة غنية، طعم فخم يذوب بالفم"
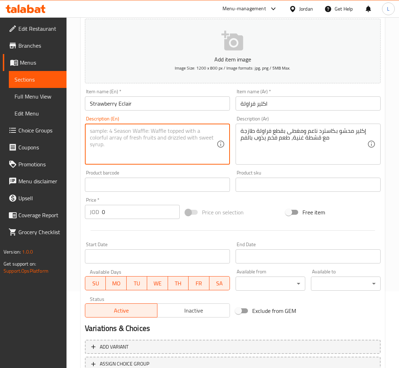
click at [127, 153] on textarea at bounding box center [153, 145] width 127 height 34
paste textarea "Éclair filled with smooth custard, topped with fresh strawberry pieces and rich…"
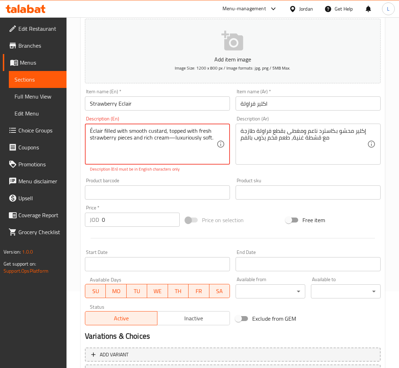
type textarea "Éclair filled with smooth custard, topped with fresh strawberry pieces and rich…"
click at [118, 222] on input "0" at bounding box center [141, 220] width 78 height 14
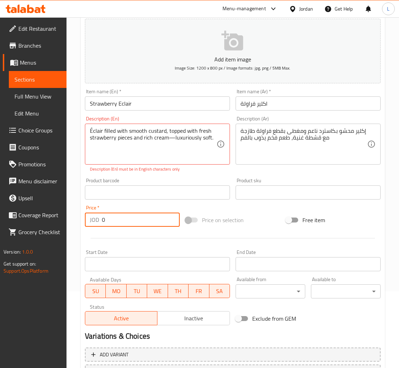
click at [118, 222] on input "0" at bounding box center [141, 220] width 78 height 14
paste input "1.25"
type input "1.25"
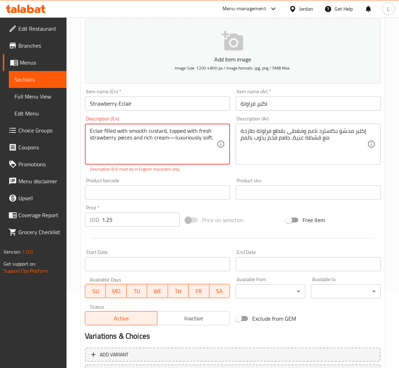
drag, startPoint x: 174, startPoint y: 138, endPoint x: 198, endPoint y: 144, distance: 24.9
click at [174, 138] on textarea "Eclair filled with smooth custard, topped with fresh strawberry pieces and rich…" at bounding box center [153, 145] width 127 height 34
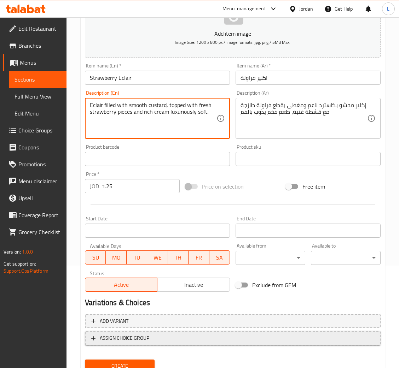
scroll to position [130, 0]
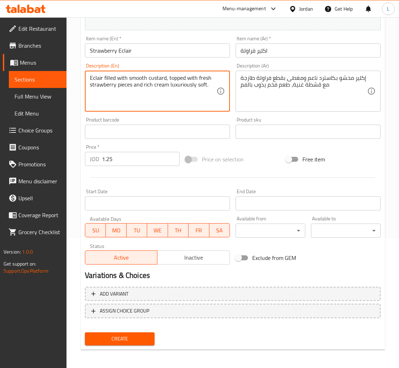
type textarea "Eclair filled with smooth custard, topped with fresh strawberry pieces and rich…"
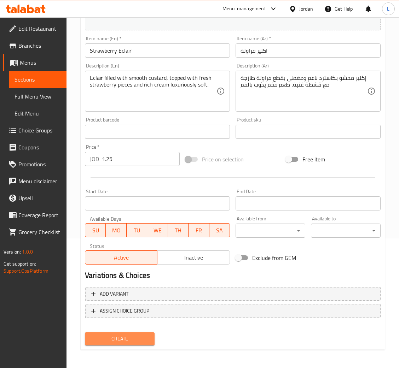
click at [132, 338] on span "Create" at bounding box center [120, 339] width 58 height 9
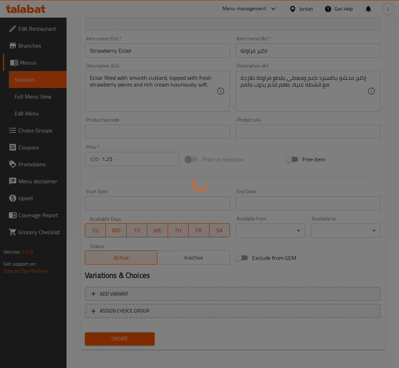
type input "0"
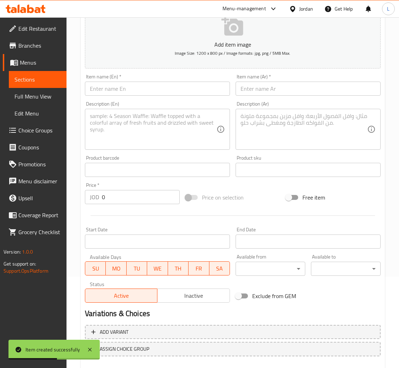
scroll to position [77, 0]
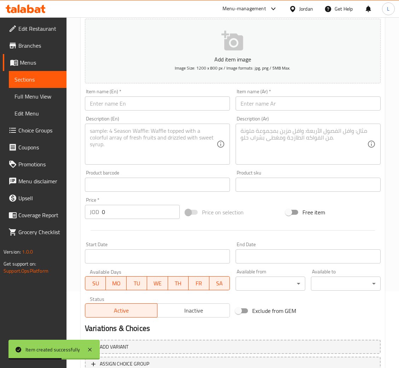
click at [147, 112] on div "Item name (En)   * Item name (En) *" at bounding box center [157, 99] width 151 height 27
click at [147, 108] on input "text" at bounding box center [157, 104] width 145 height 14
paste input "American Chocolate Cake"
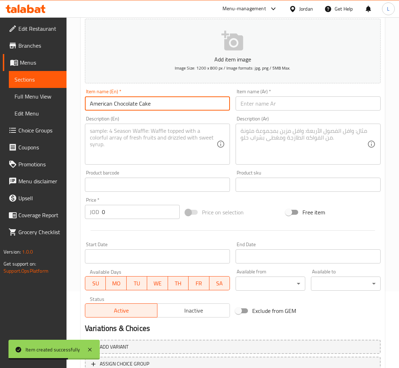
type input "American Chocolate Cake"
click at [276, 101] on input "text" at bounding box center [307, 104] width 145 height 14
click at [315, 99] on input "text" at bounding box center [307, 104] width 145 height 14
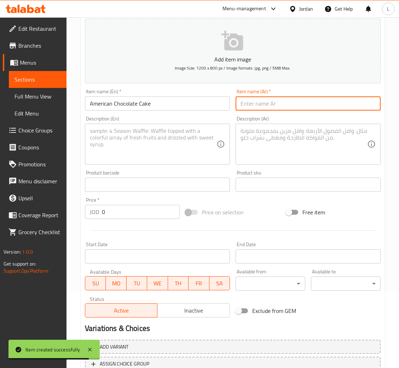
paste input "أميركان شوكلت كيك"
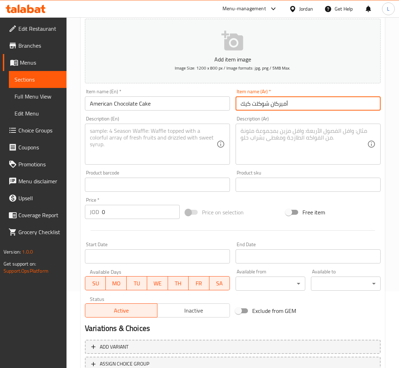
type input "أميركان شوكلت كيك"
click at [308, 152] on textarea at bounding box center [303, 145] width 127 height 34
paste textarea "كيك دارك شوكولات غني بطعم عميق وفاخر، مخصص لعشاق الشوكولاتة القوية والمذاق الحق…"
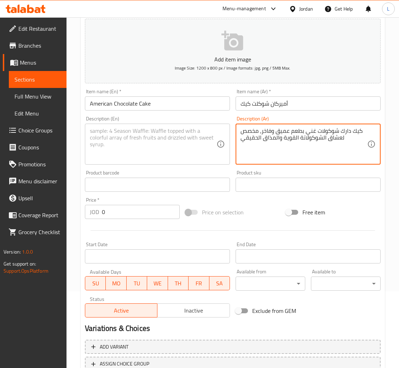
type textarea "كيك دارك شوكولات غني بطعم عميق وفاخر، مخصص لعشاق الشوكولاتة القوية والمذاق الحق…"
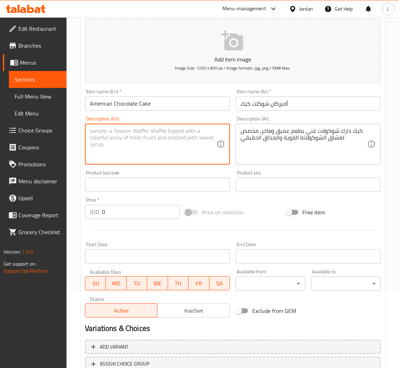
click at [130, 150] on textarea at bounding box center [153, 145] width 127 height 34
paste textarea "Rich dark chocolate cake with deep, intense flavor for true chocolate lovers."
type textarea "Rich dark chocolate cake with deep, intense flavor for true chocolate lovers."
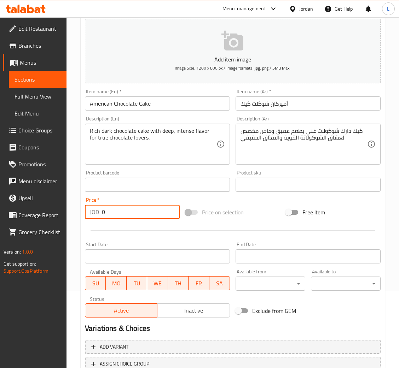
click at [134, 211] on input "0" at bounding box center [141, 212] width 78 height 14
paste input "1.5"
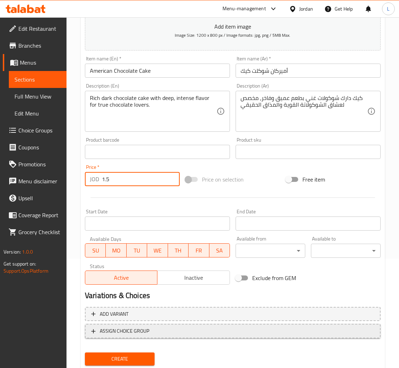
scroll to position [130, 0]
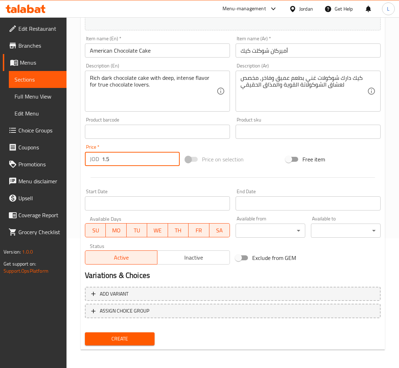
type input "1.5"
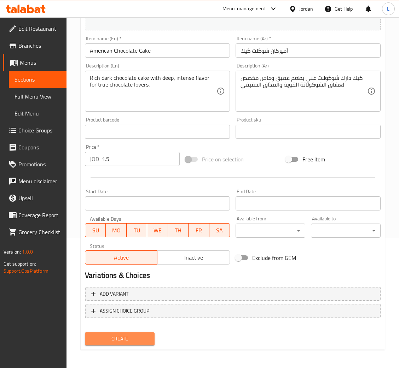
click at [128, 333] on button "Create" at bounding box center [120, 339] width 70 height 13
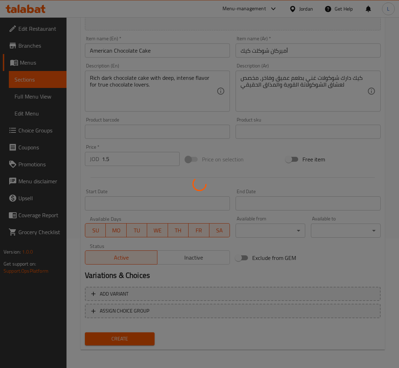
type input "0"
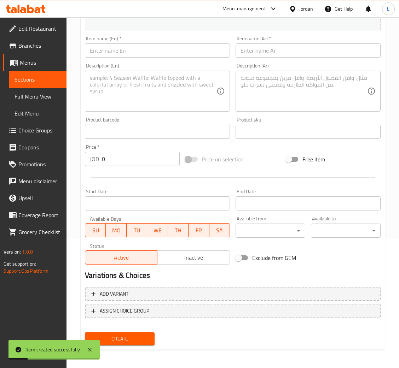
drag, startPoint x: 139, startPoint y: 51, endPoint x: 186, endPoint y: 54, distance: 46.8
click at [139, 51] on input "text" at bounding box center [157, 50] width 145 height 14
paste input "Caramel Cake"
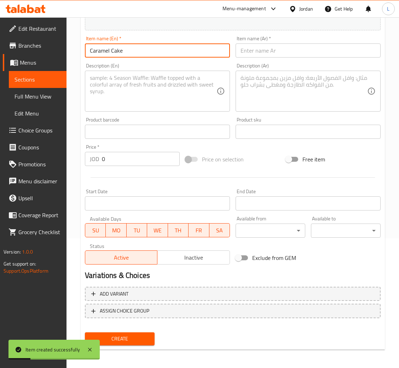
type input "Caramel Cake"
click at [256, 57] on input "text" at bounding box center [307, 50] width 145 height 14
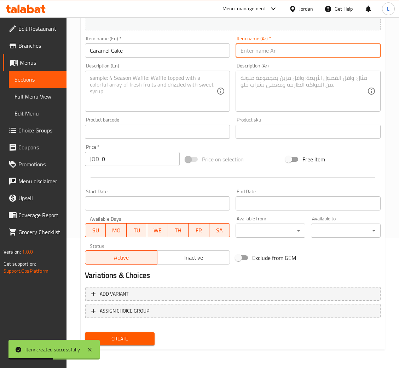
click at [269, 54] on input "text" at bounding box center [307, 50] width 145 height 14
paste input "كراميل كيك"
type input "كراميل كيك"
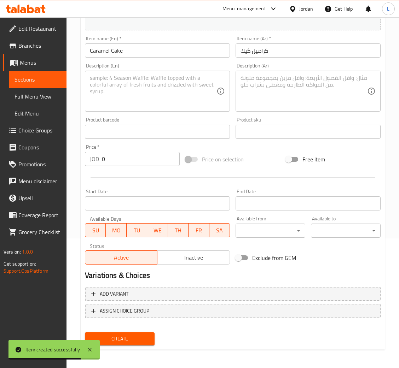
click at [318, 92] on textarea at bounding box center [303, 92] width 127 height 34
paste textarea "كيك ناعم مع طبقة كراميل لذيذة، مزيج من القوام الناعم والطعم الحلو الغني"
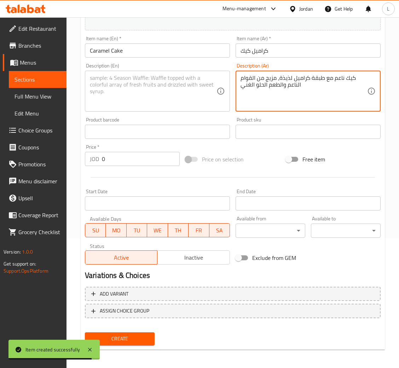
type textarea "كيك ناعم مع طبقة كراميل لذيذة، مزيج من القوام الناعم والطعم الحلو الغني"
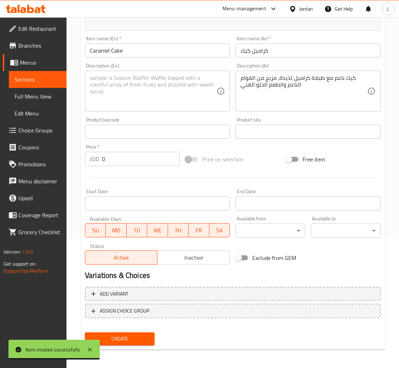
click at [161, 97] on textarea at bounding box center [153, 92] width 127 height 34
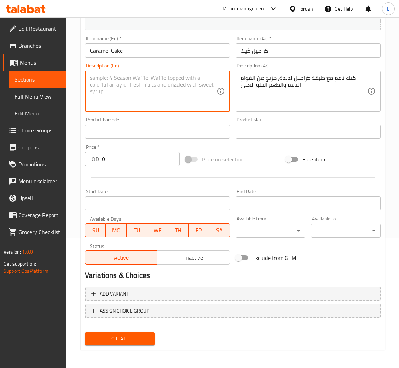
paste textarea "Soft cake layered with delicious caramel, combining a tender texture with rich …"
type textarea "Soft cake layered with delicious caramel, combining a tender texture with rich …"
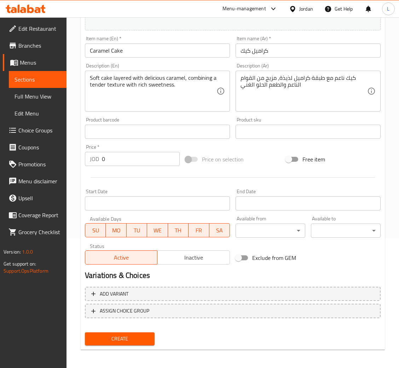
click at [134, 160] on input "0" at bounding box center [141, 159] width 78 height 14
click at [133, 160] on input "0" at bounding box center [141, 159] width 78 height 14
paste input "1.5"
type input "1.5"
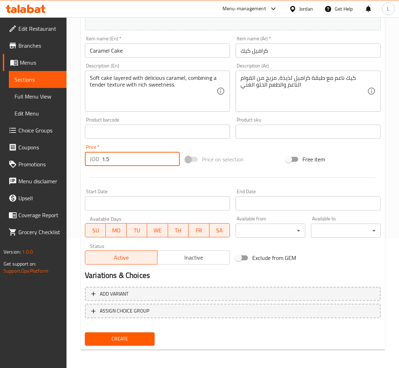
click at [128, 331] on div "Create" at bounding box center [119, 339] width 75 height 19
click at [130, 333] on button "Create" at bounding box center [120, 339] width 70 height 13
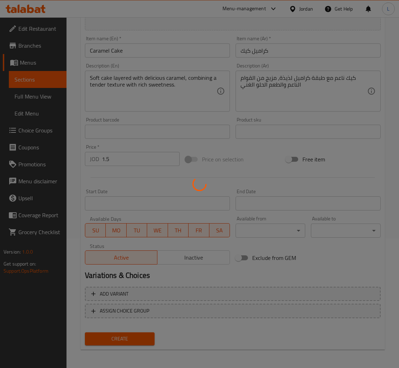
type input "0"
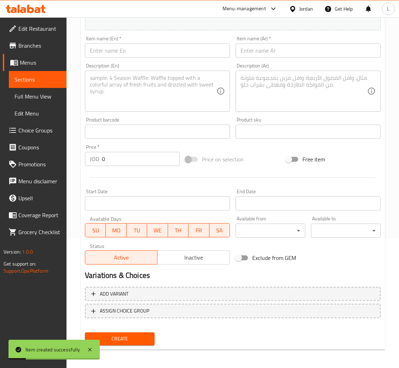
click at [154, 50] on input "text" at bounding box center [157, 50] width 145 height 14
paste input "Vanilla Mixed Berries"
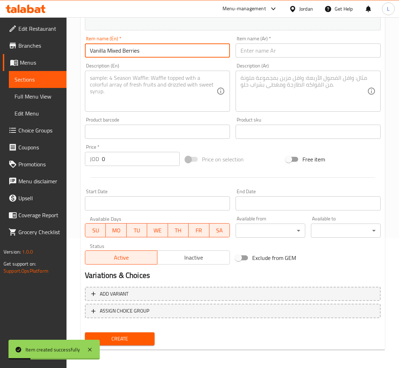
type input "Vanilla Mixed Berries"
click at [261, 50] on input "text" at bounding box center [307, 50] width 145 height 14
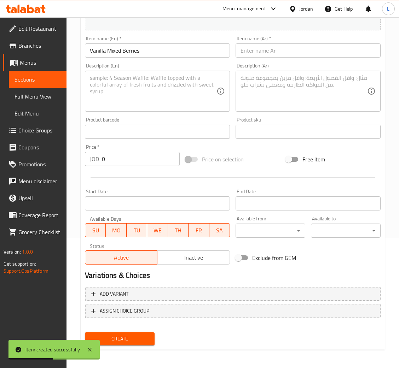
click at [310, 58] on div "Item name (Ar)   * Item name (Ar) *" at bounding box center [308, 46] width 151 height 27
click at [310, 54] on input "text" at bounding box center [307, 50] width 145 height 14
paste input "فانيلا مكس بيري"
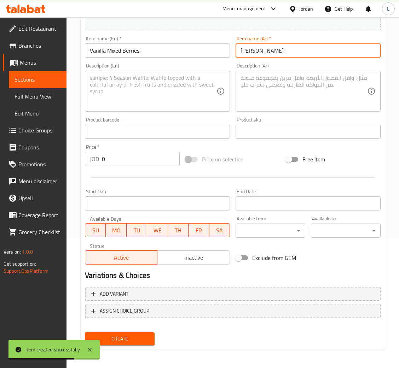
type input "فانيلا مكس بيري"
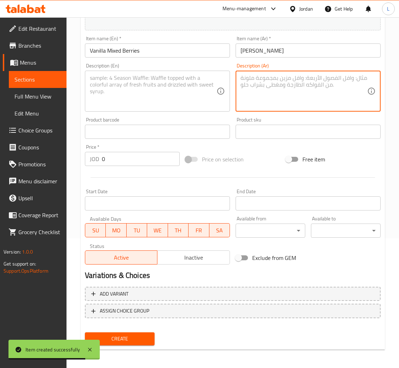
click at [298, 97] on textarea at bounding box center [303, 92] width 127 height 34
paste textarea "هلام الفانيلا الفاخر محشو بتوت مشكل طازج، ومزيّن بقطع التوت لامعة تضيف لمسة منع…"
type textarea "هلام الفانيلا الفاخر محشو بتوت مشكل طازج، ومزيّن بقطع التوت لامعة تضيف لمسة منع…"
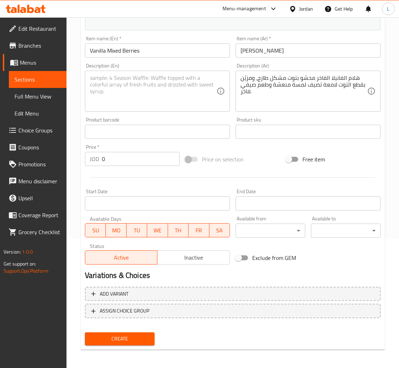
click at [157, 87] on textarea at bounding box center [153, 92] width 127 height 34
paste textarea "Premium vanilla jelly filled with fresh mixed berries, topped with glossy berri…"
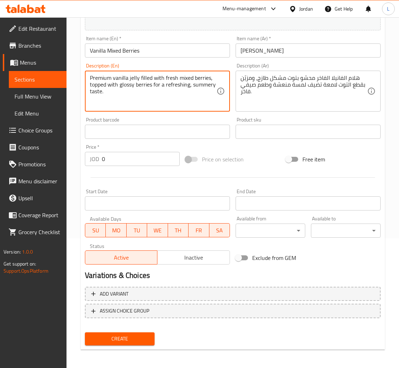
type textarea "Premium vanilla jelly filled with fresh mixed berries, topped with glossy berri…"
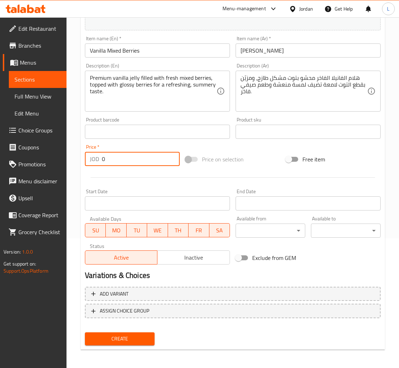
click at [137, 163] on input "0" at bounding box center [141, 159] width 78 height 14
paste input "2.5"
type input "2.5"
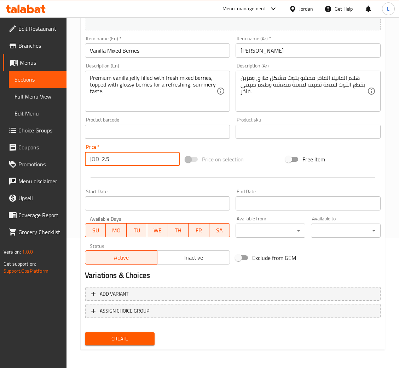
click at [124, 338] on span "Create" at bounding box center [120, 339] width 58 height 9
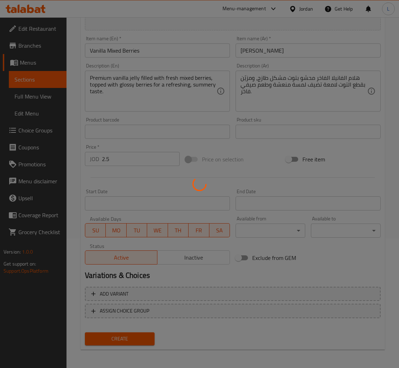
type input "0"
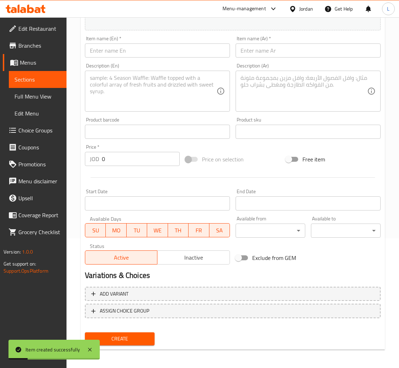
drag, startPoint x: 178, startPoint y: 51, endPoint x: 212, endPoint y: 54, distance: 34.4
click at [178, 51] on input "text" at bounding box center [157, 50] width 145 height 14
paste input "Coconut Mango"
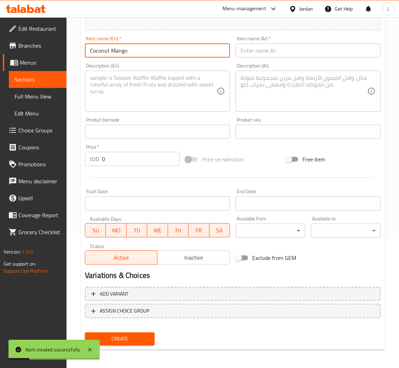
type input "Coconut Mango"
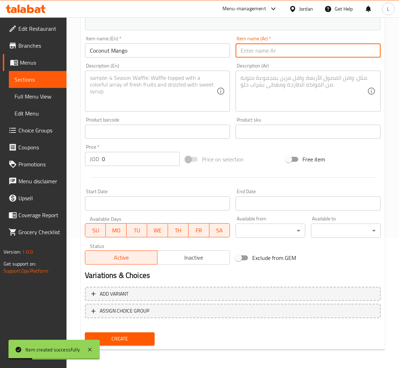
click at [254, 51] on input "text" at bounding box center [307, 50] width 145 height 14
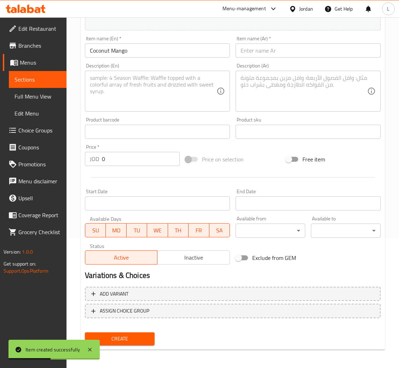
click at [302, 52] on input "text" at bounding box center [307, 50] width 145 height 14
paste input "كوكونت مانجو"
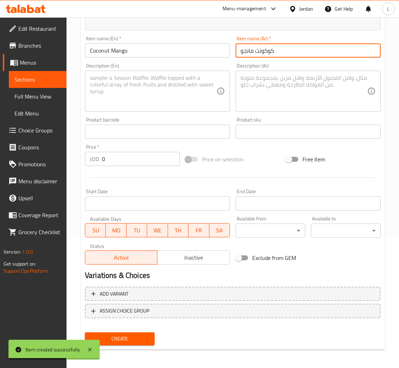
type input "كوكونت مانجو"
click at [315, 101] on textarea at bounding box center [303, 92] width 127 height 34
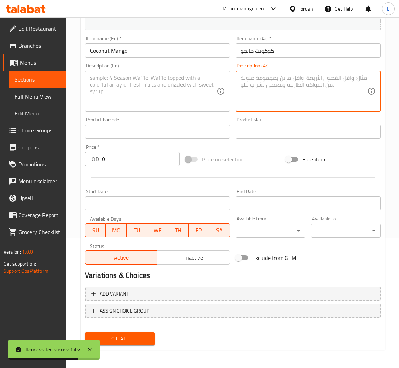
paste textarea "مزيج استوائي من جوز الهند والكريم مع نكهة المانجو الطبيعية، حلوى غنية ومنعشة"
type textarea "مزيج استوائي من جوز الهند والكريم مع نكهة المانجو الطبيعية، حلوى غنية ومنعشة"
click at [167, 82] on textarea at bounding box center [153, 92] width 127 height 34
paste textarea "Tropical blend of coconut cream with natural mango flavor, rich and refreshing …"
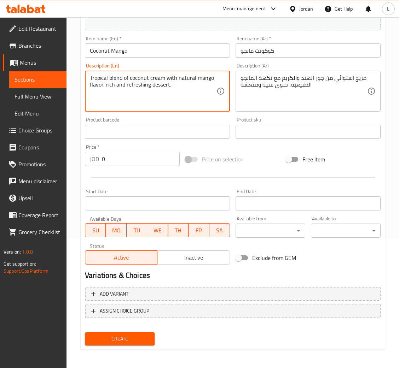
type textarea "Tropical blend of coconut cream with natural mango flavor, rich and refreshing …"
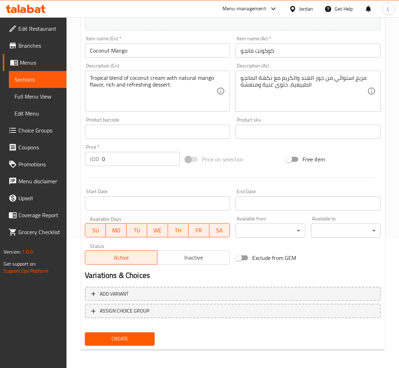
click at [141, 160] on input "0" at bounding box center [141, 159] width 78 height 14
paste input "1"
type input "1"
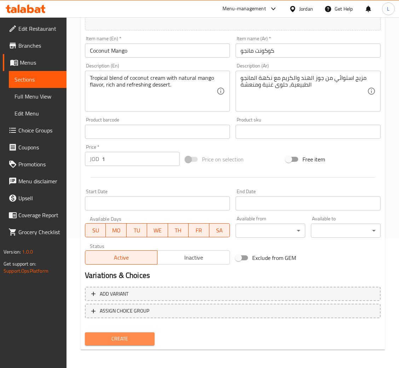
click at [119, 333] on button "Create" at bounding box center [120, 339] width 70 height 13
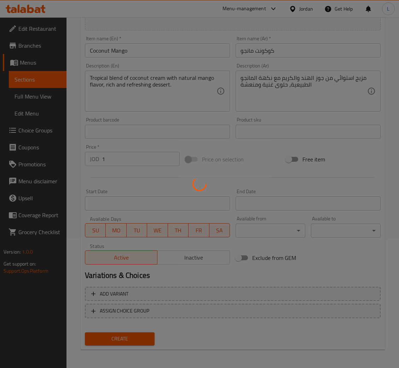
type input "0"
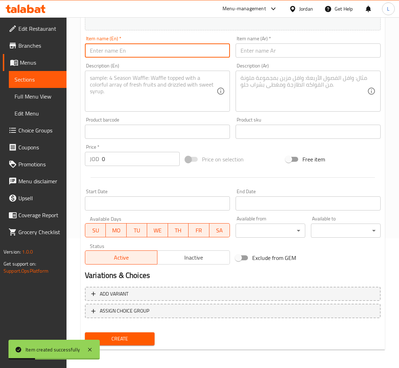
drag, startPoint x: 167, startPoint y: 48, endPoint x: 176, endPoint y: 48, distance: 8.5
click at [167, 48] on input "text" at bounding box center [157, 50] width 145 height 14
paste input "Pistachio Raspberry"
type input "Pistachio Raspberry"
click at [273, 46] on input "text" at bounding box center [307, 50] width 145 height 14
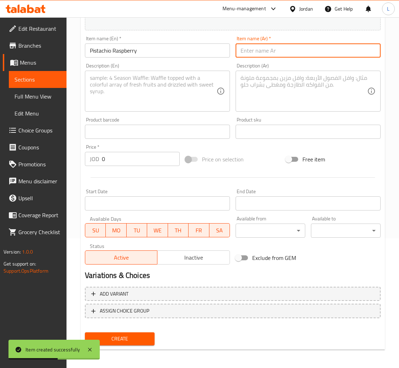
drag, startPoint x: 306, startPoint y: 52, endPoint x: 313, endPoint y: 52, distance: 7.4
click at [306, 52] on input "text" at bounding box center [307, 50] width 145 height 14
paste input "بستاشيو فرامبوز"
type input "بستاشيو فرامبوز"
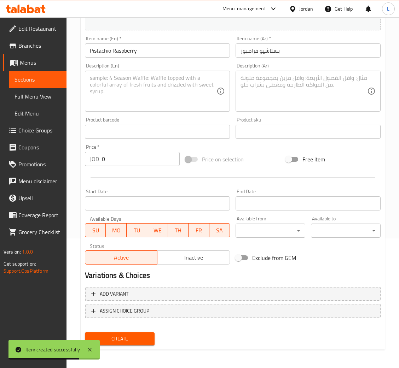
click at [275, 88] on textarea at bounding box center [303, 92] width 127 height 34
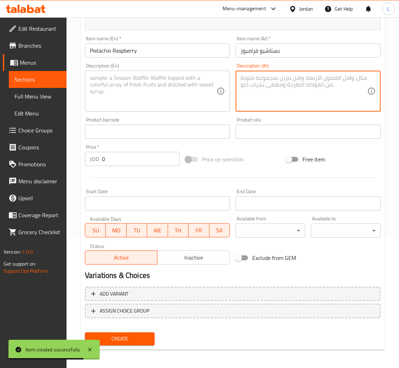
paste textarea "كيك فاخر بنكهات الفستق والفرامبوز، لمسة فاخرة لمحبي المكسرات والفواكه"
type textarea "كيك فاخر بنكهات الفستق والفرامبوز، لمسة فاخرة لمحبي المكسرات والفواكه"
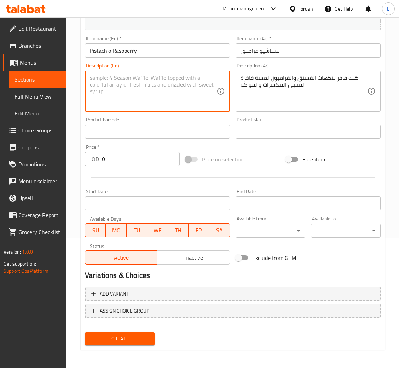
click at [129, 87] on textarea at bounding box center [153, 92] width 127 height 34
paste textarea "Elegant cake with pistachio and raspberry flavors, a luxurious treat for nut an…"
type textarea "Elegant cake with pistachio and raspberry flavors, a luxurious treat for nut an…"
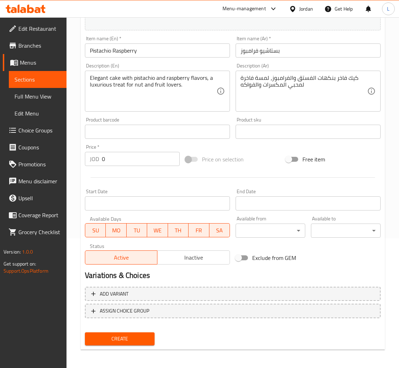
click at [119, 161] on input "0" at bounding box center [141, 159] width 78 height 14
paste input "1.5"
type input "1.5"
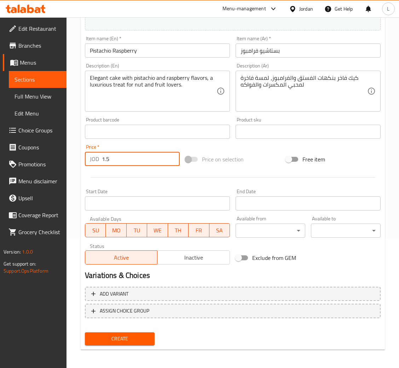
click at [121, 339] on span "Create" at bounding box center [120, 339] width 58 height 9
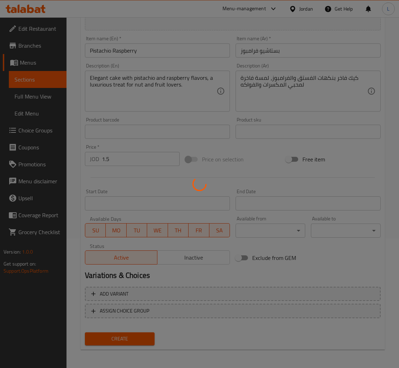
type input "0"
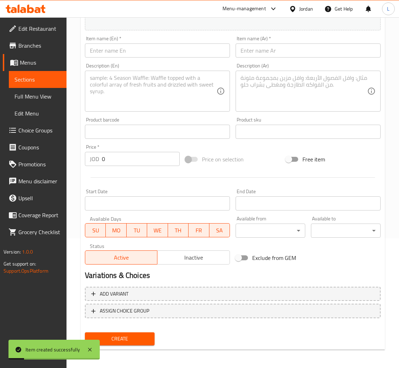
click at [128, 50] on input "text" at bounding box center [157, 50] width 145 height 14
paste input "Black & White Slice"
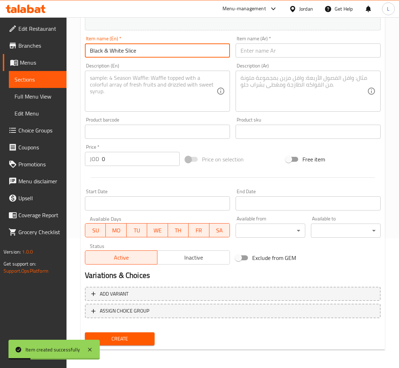
type input "Black & White Slice"
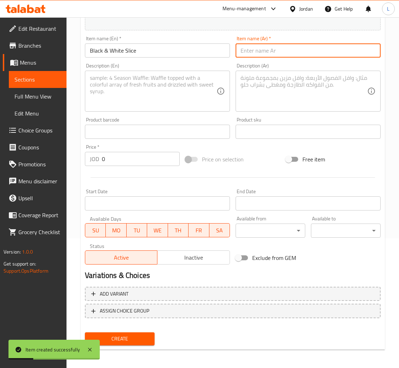
drag, startPoint x: 284, startPoint y: 49, endPoint x: 304, endPoint y: 55, distance: 20.7
click at [284, 49] on input "text" at bounding box center [307, 50] width 145 height 14
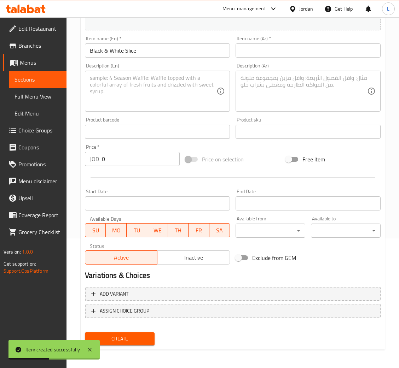
drag, startPoint x: 260, startPoint y: 61, endPoint x: 261, endPoint y: 55, distance: 6.4
click at [260, 61] on div "Description (Ar) Description (Ar)" at bounding box center [308, 87] width 151 height 54
click at [261, 54] on input "text" at bounding box center [307, 50] width 145 height 14
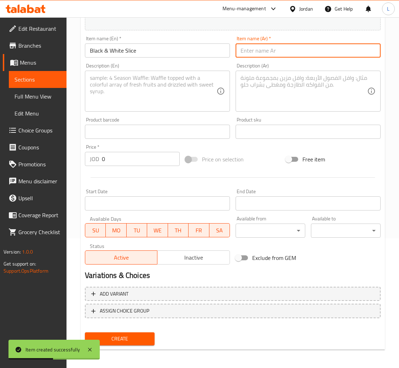
paste input "قطعة بلاك أند وايت"
type input "قطعة بلاك أند وايت"
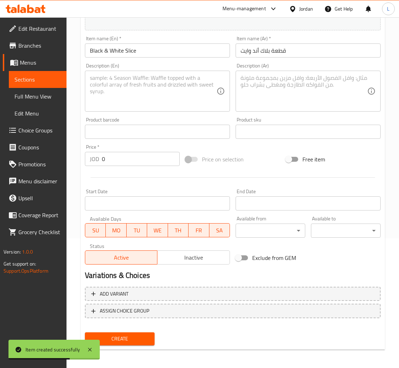
click at [308, 98] on textarea at bounding box center [303, 92] width 127 height 34
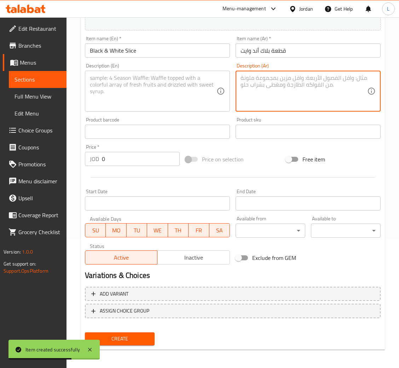
paste textarea ""طبقات كيك فانيلا وطبقة كريم مونتي بالفانيلا الطبيعية وطبقات كيك شوكولاتة مع كر…"
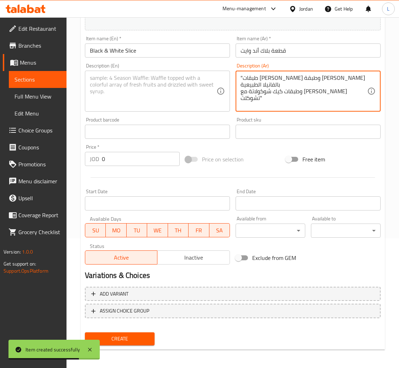
type textarea ""طبقات كيك فانيلا وطبقة كريم مونتي بالفانيلا الطبيعية وطبقات كيك شوكولاتة مع كر…"
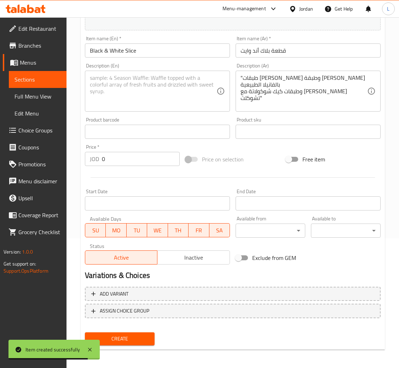
click at [120, 91] on textarea at bounding box center [153, 92] width 127 height 34
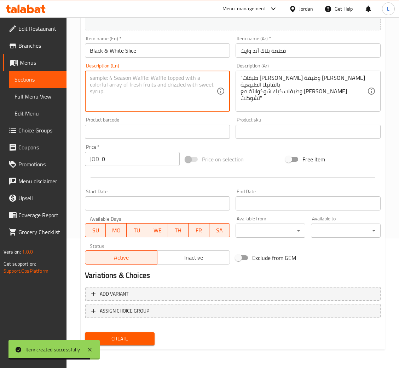
paste textarea "Vanilla cake layers with natural vanilla Monte cream and Chocolate cake layers …"
type textarea "Vanilla cake layers with natural vanilla Monte cream and Chocolate cake layers …"
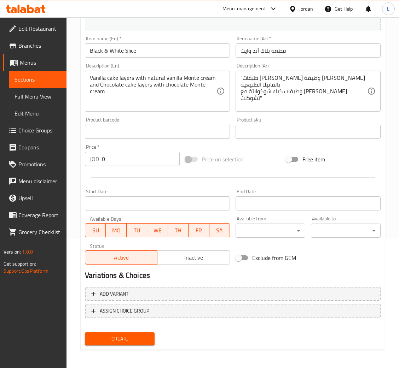
click at [106, 151] on div "Price   * JOD 0 Price *" at bounding box center [132, 156] width 95 height 22
click at [109, 155] on input "0" at bounding box center [141, 159] width 78 height 14
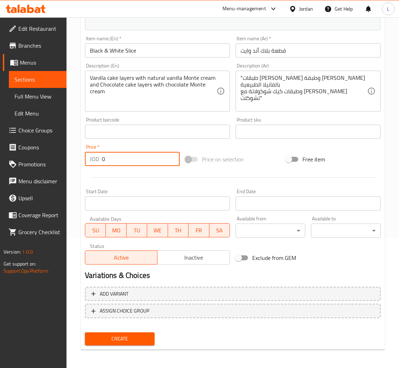
paste input "1"
type input "1"
click at [128, 335] on span "Create" at bounding box center [120, 339] width 58 height 9
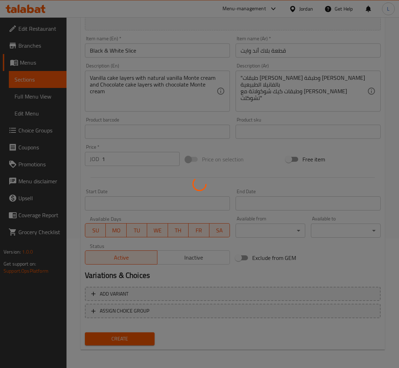
type input "0"
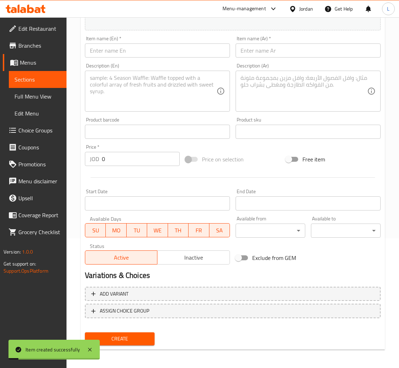
click at [196, 56] on input "text" at bounding box center [157, 50] width 145 height 14
paste input "Chocolate Mix Berries Slice"
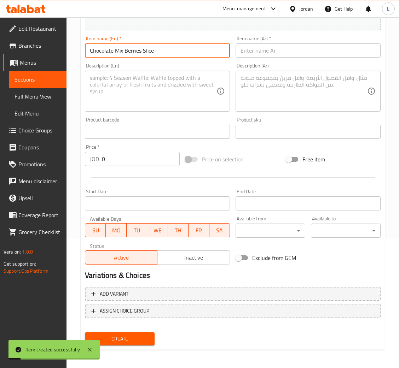
type input "Chocolate Mix Berries Slice"
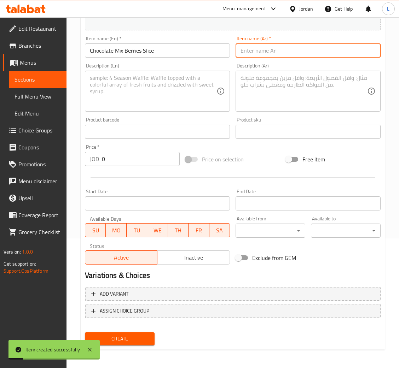
drag, startPoint x: 251, startPoint y: 50, endPoint x: 258, endPoint y: 52, distance: 7.4
click at [251, 50] on input "text" at bounding box center [307, 50] width 145 height 14
drag, startPoint x: 285, startPoint y: 52, endPoint x: 290, endPoint y: 56, distance: 6.6
click at [285, 52] on input "text" at bounding box center [307, 50] width 145 height 14
paste input "قطعة شوكلت مكس بيري"
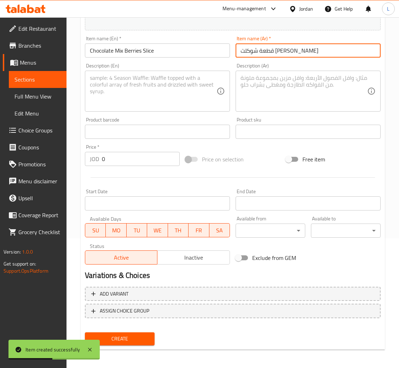
type input "قطعة شوكلت مكس بيري"
click at [132, 159] on input "0" at bounding box center [141, 159] width 78 height 14
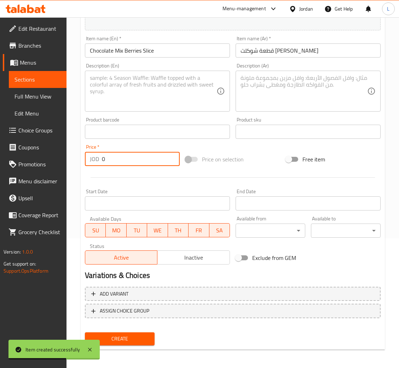
click at [132, 159] on input "0" at bounding box center [141, 159] width 78 height 14
paste input "2"
type input "2"
click at [265, 87] on textarea at bounding box center [303, 92] width 127 height 34
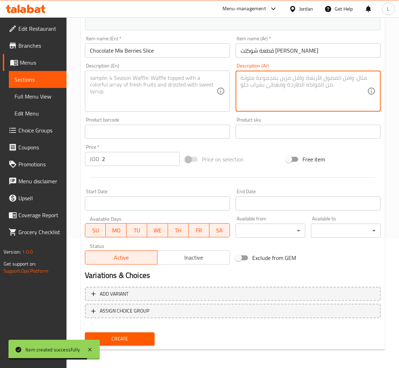
paste textarea ""طبقات كيك شوكولاتة وكريم تشيز مكس بيري مع كوليه مكس بيري""
type textarea ""طبقات كيك شوكولاتة وكريم تشيز مكس بيري مع كوليه مكس بيري""
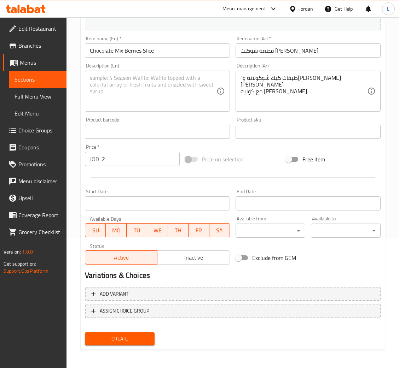
click at [161, 88] on textarea at bounding box center [153, 92] width 127 height 34
paste textarea "Chocolate cake layers with mixed berry cream cheese topped with mixed berry cou…"
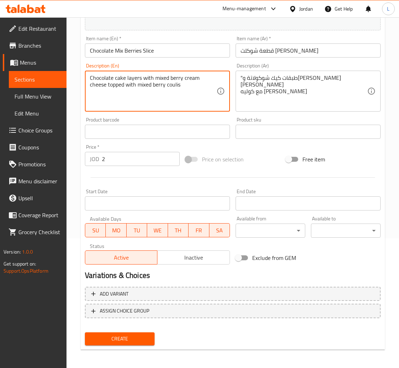
type textarea "Chocolate cake layers with mixed berry cream cheese topped with mixed berry cou…"
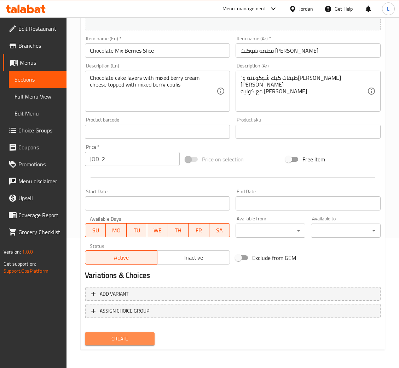
click at [132, 339] on span "Create" at bounding box center [120, 339] width 58 height 9
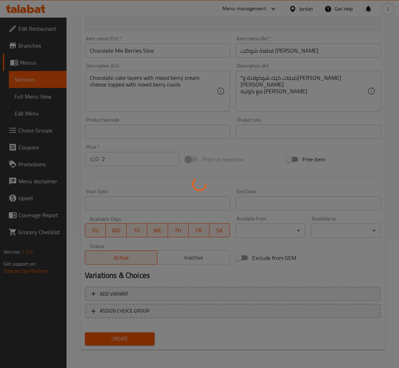
type input "0"
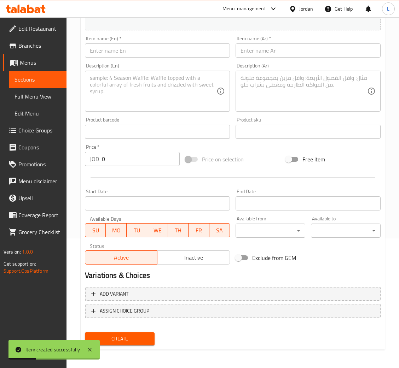
drag, startPoint x: 183, startPoint y: 46, endPoint x: 241, endPoint y: 56, distance: 59.2
click at [182, 46] on input "text" at bounding box center [157, 50] width 145 height 14
paste input "Dulce de Leche Slice"
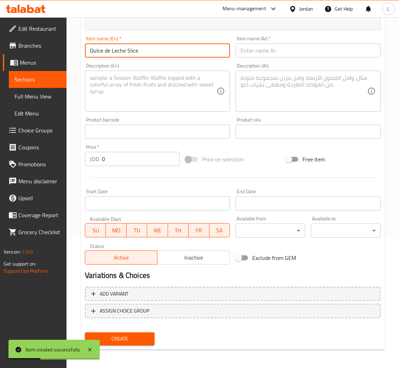
type input "Dulce de Leche Slice"
click at [261, 51] on input "text" at bounding box center [307, 50] width 145 height 14
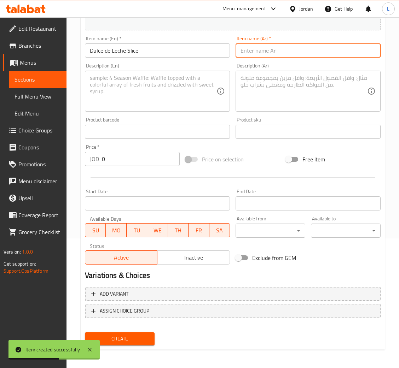
drag, startPoint x: 280, startPoint y: 52, endPoint x: 284, endPoint y: 57, distance: 6.5
click at [280, 52] on input "text" at bounding box center [307, 50] width 145 height 14
paste input "قطعة دولسي دليتشي"
type input "قطعة دولسي دليتشي"
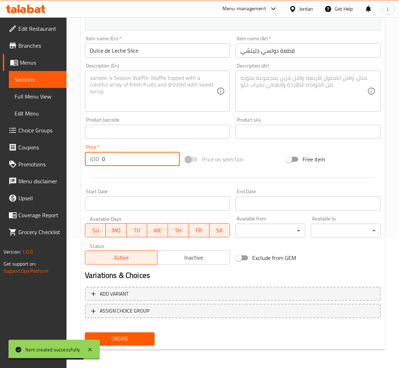
click at [110, 160] on input "0" at bounding box center [141, 159] width 78 height 14
paste input "1.75"
type input "1.75"
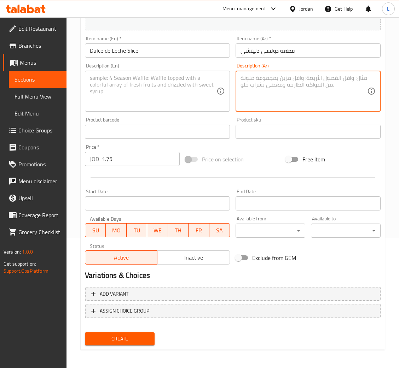
click at [315, 99] on textarea at bounding box center [303, 92] width 127 height 34
paste textarea ""طبقات كيك فانيلا وكريم تشيز دولسي بالاضافة الى دولسي كراميل مع كرانش تشوكلت""
type textarea ""طبقات كيك فانيلا وكريم تشيز دولسي بالاضافة الى دولسي كراميل مع كرانش تشوكلت""
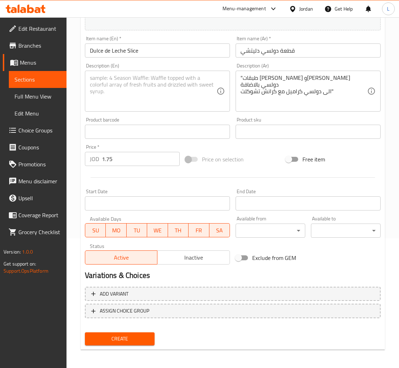
click at [184, 85] on textarea at bounding box center [153, 92] width 127 height 34
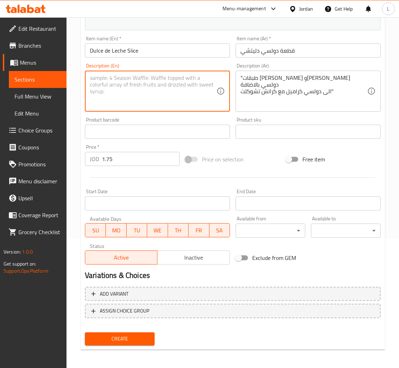
paste textarea "Vanilla cake layers with dulce cream cheese plus dulce caramel with chocolate c…"
type textarea "Vanilla cake layers with dulce cream cheese plus dulce caramel with chocolate c…"
click at [131, 335] on span "Create" at bounding box center [120, 339] width 58 height 9
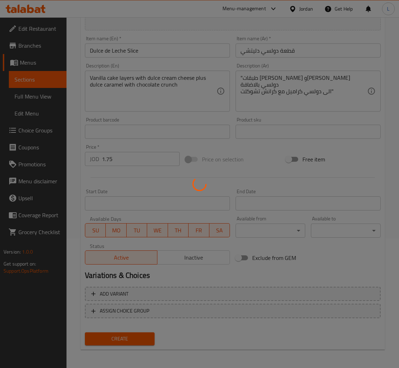
type input "0"
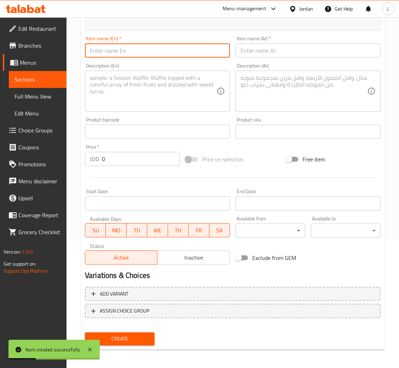
drag, startPoint x: 163, startPoint y: 55, endPoint x: 193, endPoint y: 55, distance: 29.7
click at [163, 53] on input "text" at bounding box center [157, 50] width 145 height 14
paste input "Strawberry Lemon Slice"
type input "Strawberry Lemon Slice"
click at [257, 55] on input "text" at bounding box center [307, 50] width 145 height 14
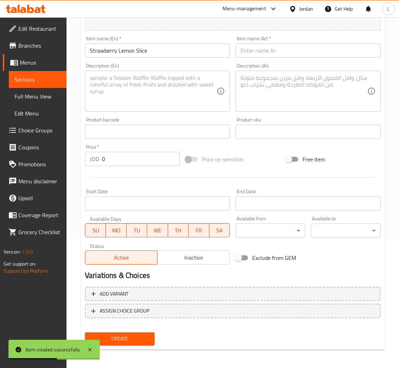
click at [286, 56] on input "text" at bounding box center [307, 50] width 145 height 14
paste input "قطعة فراولة ليمون"
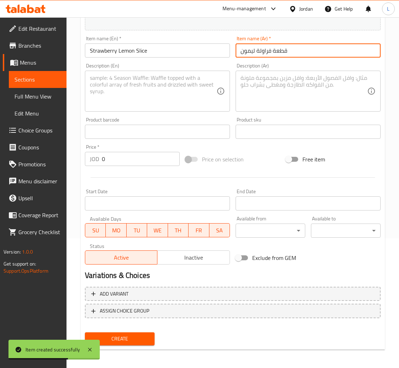
type input "قطعة فراولة ليمون"
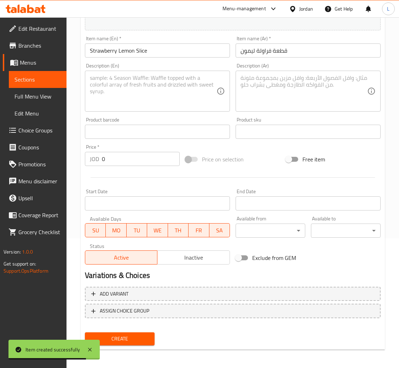
click at [123, 163] on input "0" at bounding box center [141, 159] width 78 height 14
paste input "1.5"
type input "1.5"
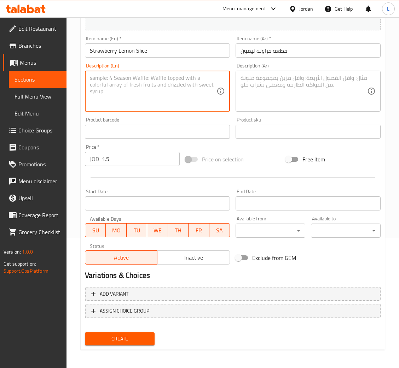
click at [182, 83] on textarea at bounding box center [153, 92] width 127 height 34
paste textarea ""طبقات كيك فانيلا وطبقة بودينغ وكوليه فراولة وطبقة بودينغ و كوليه ليمون""
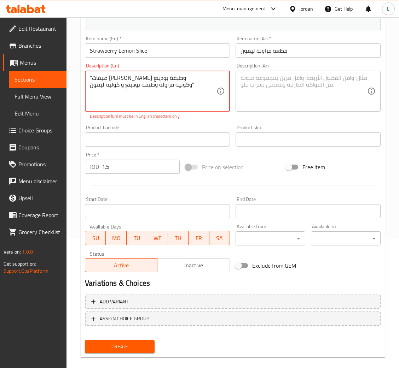
type textarea ""طبقات كيك فانيلا وطبقة بودينغ وكوليه فراولة وطبقة بودينغ و كوليه ليمون""
click at [269, 94] on textarea at bounding box center [303, 92] width 127 height 34
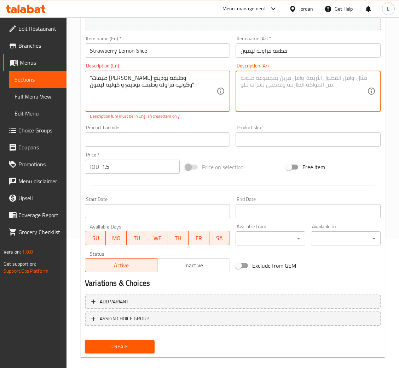
paste textarea ""طبقات كيك فانيلا وطبقة بودينغ وكوليه فراولة وطبقة بودينغ و كوليه ليمون""
type textarea ""طبقات كيك فانيلا وطبقة بودينغ وكوليه فراولة وطبقة بودينغ و كوليه ليمون""
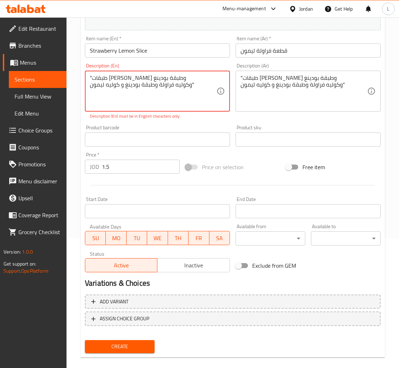
click at [141, 82] on textarea ""طبقات كيك فانيلا وطبقة بودينغ وكوليه فراولة وطبقة بودينغ و كوليه ليمون"" at bounding box center [153, 92] width 127 height 34
click at [217, 85] on div ""طبقات كيك فانيلا وطبقة بودينغ وكوليه فراولة وطبقة بودينغ و كوليه ليمون" Descri…" at bounding box center [157, 91] width 145 height 41
click at [198, 85] on textarea ""طبقات كيك فانيلا وطبقة بودينغ وكوليه فراولة وطبقة بودينغ و كوليه ليمون"" at bounding box center [153, 92] width 127 height 34
drag, startPoint x: 198, startPoint y: 85, endPoint x: 164, endPoint y: 72, distance: 37.0
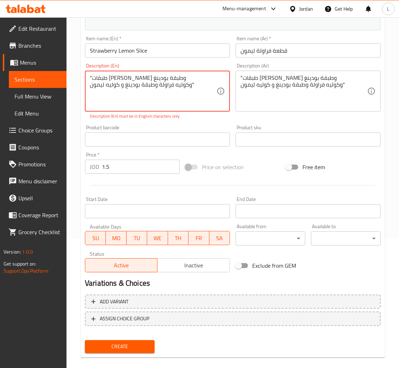
click at [164, 72] on div ""طبقات كيك فانيلا وطبقة بودينغ وكوليه فراولة وطبقة بودينغ و كوليه ليمون" Descri…" at bounding box center [157, 91] width 145 height 41
click at [158, 77] on textarea ""طبقات كيك فانيلا وطبقة بودينغ وكوليه فراولة وطبقة بودينغ و كوليه ليمون"" at bounding box center [153, 92] width 127 height 34
drag, startPoint x: 148, startPoint y: 78, endPoint x: 121, endPoint y: 85, distance: 27.6
click at [121, 85] on textarea ""طبقات كيك فانيلا وطبقة بودينغ وكوليه فراولة وطبقة بودينغ و كوليه ليمون"" at bounding box center [153, 92] width 127 height 34
click at [186, 85] on textarea ""طبقات كيك فانيلا وطبقة بودينغ وكوليه فراولة وطبقة بودينغ و كوليه ليمون"" at bounding box center [153, 92] width 127 height 34
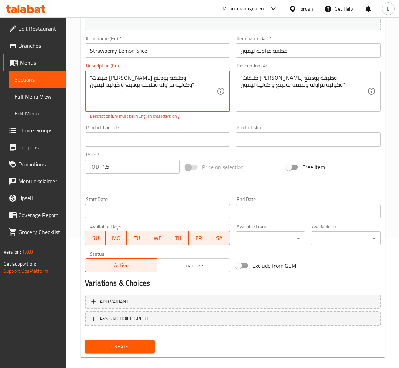
drag, startPoint x: 199, startPoint y: 82, endPoint x: 162, endPoint y: 78, distance: 37.7
click at [162, 78] on textarea ""طبقات كيك فانيلا وطبقة بودينغ وكوليه فراولة وطبقة بودينغ و كوليه ليمون"" at bounding box center [153, 92] width 127 height 34
type textarea ""ط"
click at [103, 72] on div ""ط Description (En)" at bounding box center [157, 91] width 145 height 41
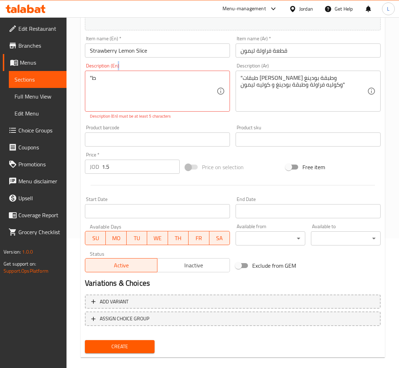
click at [103, 72] on div ""ط Description (En)" at bounding box center [157, 91] width 145 height 41
click at [99, 78] on textarea ""ط" at bounding box center [153, 92] width 127 height 34
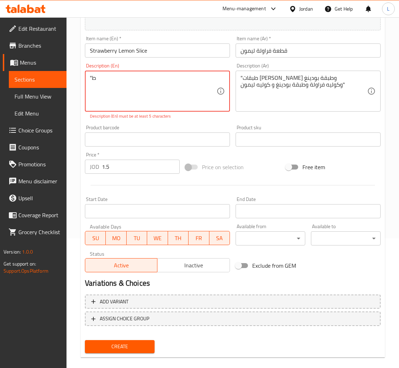
click at [99, 78] on textarea ""ط" at bounding box center [153, 92] width 127 height 34
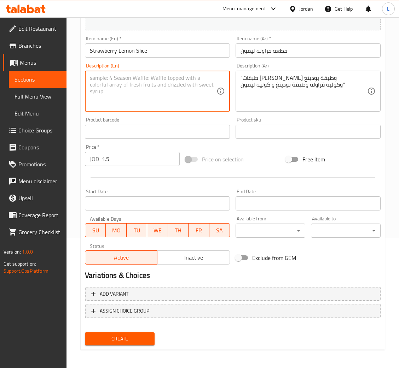
paste textarea "Vanilla cake layers with pudding layers strawberry coulis layer and pudding fol…"
type textarea "Vanilla cake layers with pudding layers strawberry coulis layer and pudding fol…"
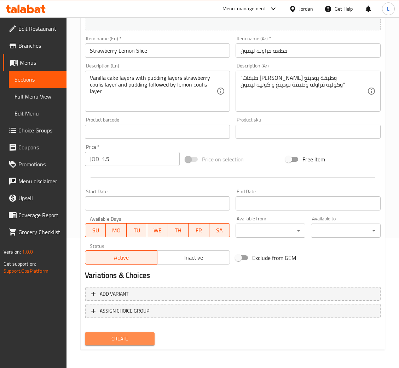
click at [137, 338] on span "Create" at bounding box center [120, 339] width 58 height 9
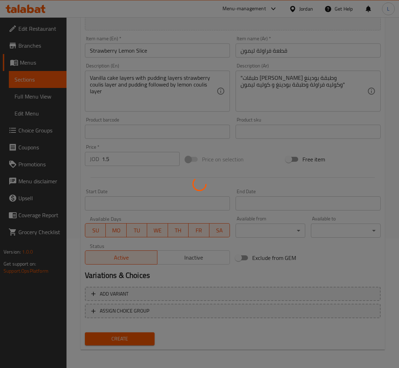
type input "0"
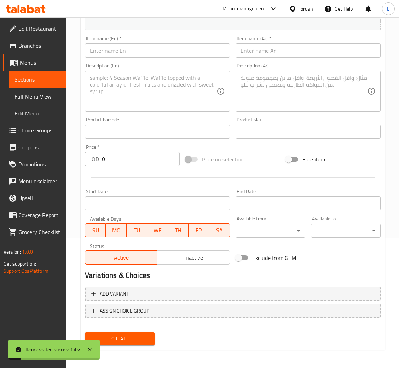
drag, startPoint x: 168, startPoint y: 43, endPoint x: 205, endPoint y: 52, distance: 38.4
click at [168, 43] on input "text" at bounding box center [157, 50] width 145 height 14
paste input "Pomegranate Slice"
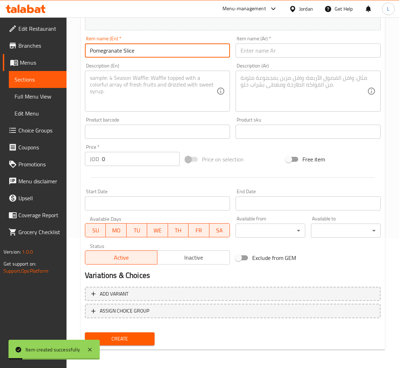
type input "Pomegranate Slice"
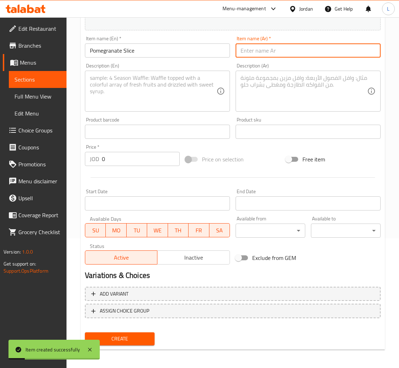
click at [263, 53] on input "text" at bounding box center [307, 50] width 145 height 14
click at [279, 47] on input "text" at bounding box center [307, 50] width 145 height 14
paste input "قطعة رمان"
type input "قطعة رمان"
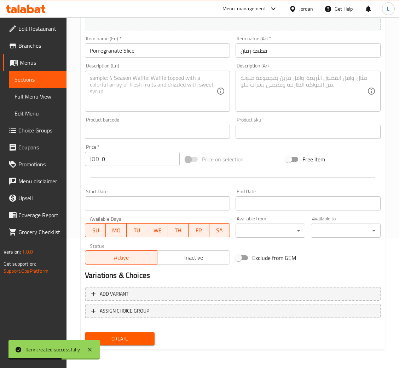
click at [145, 155] on input "0" at bounding box center [141, 159] width 78 height 14
paste input "1.5"
type input "1.5"
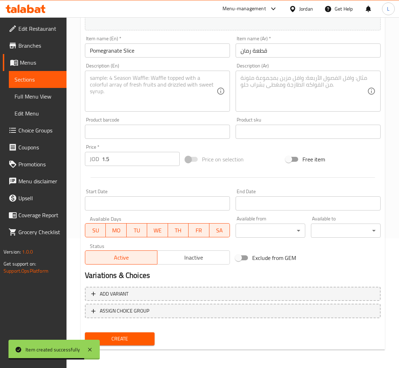
click at [268, 97] on textarea at bounding box center [303, 92] width 127 height 34
paste textarea ""طبقات كيك فانيلا وطبقات بودينغ الرمان مع قطع الرمان الطازجة""
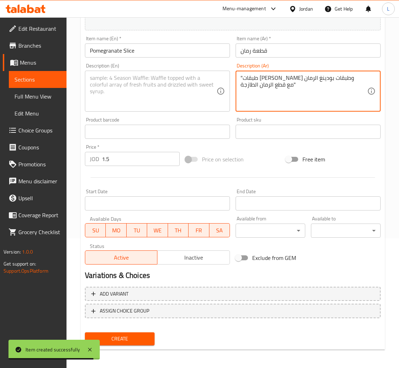
type textarea ""طبقات كيك فانيلا وطبقات بودينغ الرمان مع قطع الرمان الطازجة""
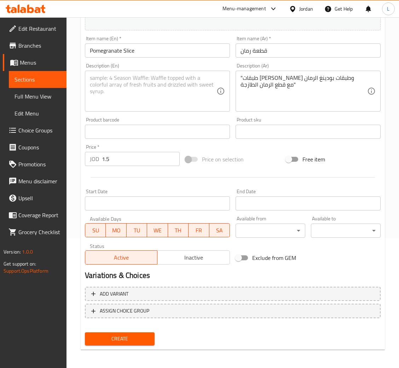
click at [192, 92] on textarea at bounding box center [153, 92] width 127 height 34
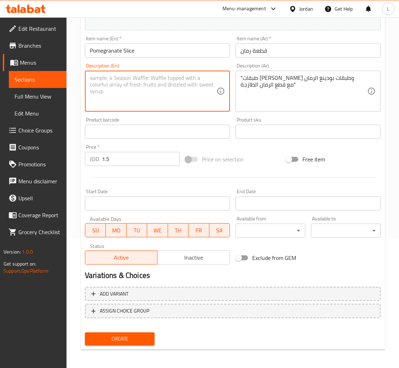
paste textarea "Vanilla cake layers with pomegranate pudding layers topped with fresh pomegrana…"
type textarea "Vanilla cake layers with pomegranate pudding layers topped with fresh pomegrana…"
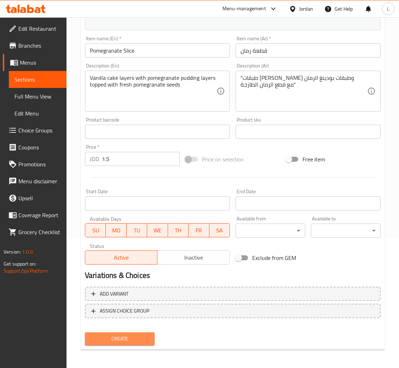
click at [142, 335] on span "Create" at bounding box center [120, 339] width 58 height 9
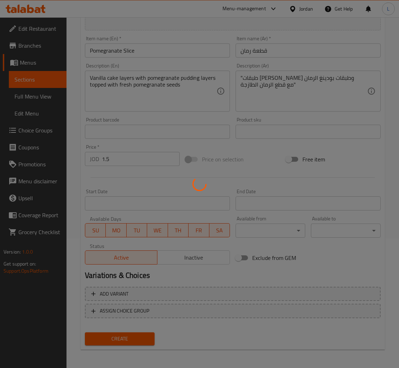
type input "0"
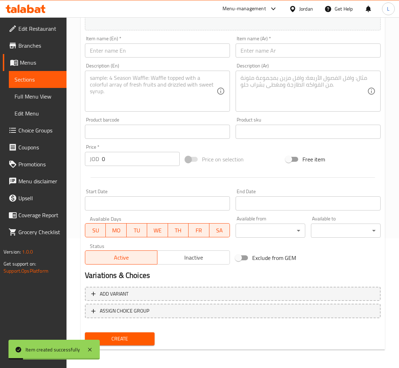
drag, startPoint x: 165, startPoint y: 58, endPoint x: 201, endPoint y: 58, distance: 36.4
click at [165, 58] on div "Item name (En)   * Item name (En) *" at bounding box center [157, 46] width 151 height 27
drag, startPoint x: 196, startPoint y: 47, endPoint x: 243, endPoint y: 52, distance: 48.1
click at [195, 47] on input "text" at bounding box center [157, 50] width 145 height 14
paste input "Black Forest Amarina Cake"
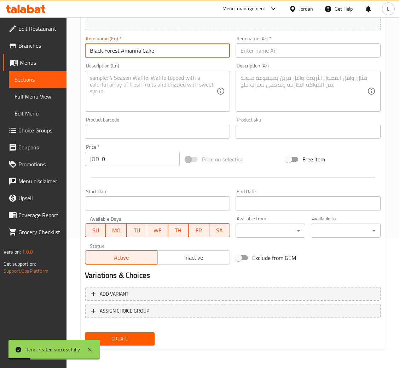
type input "Black Forest Amarina Cake"
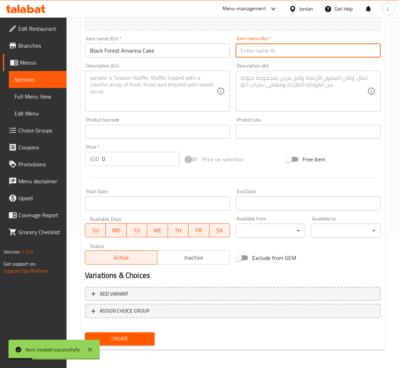
click at [271, 48] on input "text" at bounding box center [307, 50] width 145 height 14
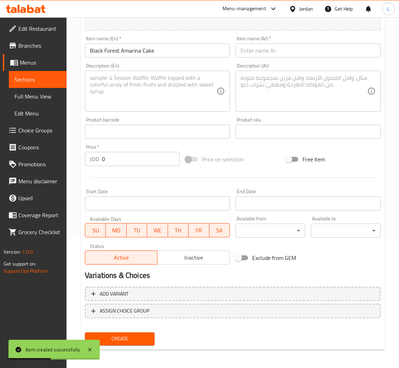
click at [260, 46] on input "text" at bounding box center [307, 50] width 145 height 14
paste input "قالب بلاك فورست أمارينا"
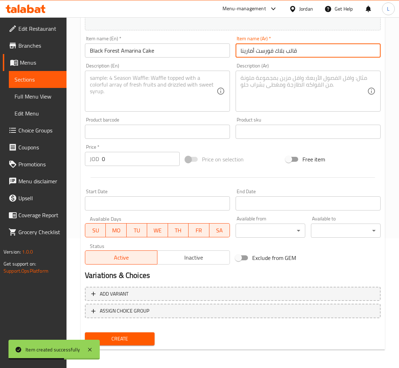
type input "قالب بلاك فورست أمارينا"
drag, startPoint x: 262, startPoint y: 93, endPoint x: 267, endPoint y: 95, distance: 5.4
click at [262, 93] on textarea at bounding box center [303, 92] width 127 height 34
paste textarea "كيك الشوكولاتة الداكنة مع الكرز الأحمر وحبات الأمارينا، كلاسيكي لا يُقاوم"
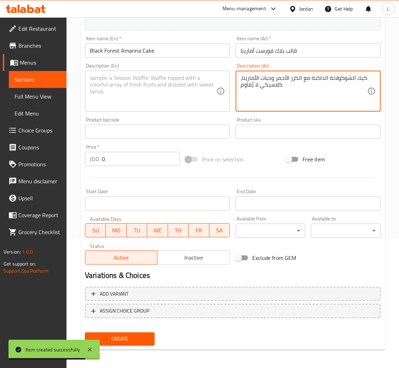
type textarea "كيك الشوكولاتة الداكنة مع الكرز الأحمر وحبات الأمارينا، كلاسيكي لا يُقاوم"
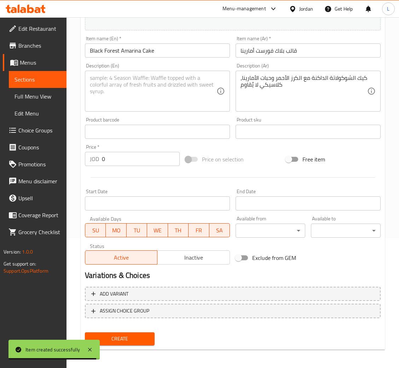
click at [126, 114] on div "Description (En) Description (En)" at bounding box center [157, 87] width 151 height 54
click at [149, 92] on textarea at bounding box center [153, 92] width 127 height 34
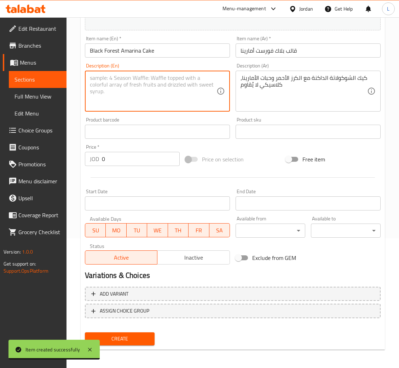
paste textarea "Dark chocolate cake with red cherries and Amarena pieces—a classic irresistible…"
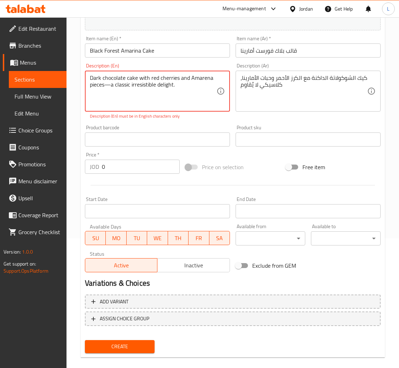
type textarea "Dark chocolate cake with red cherries and Amarena pieces—a classic irresistible…"
click at [91, 160] on div "JOD 0 Price *" at bounding box center [132, 167] width 95 height 14
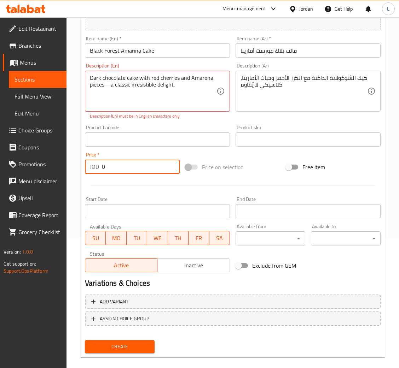
click at [122, 168] on input "0" at bounding box center [141, 167] width 78 height 14
paste input "2"
type input "20"
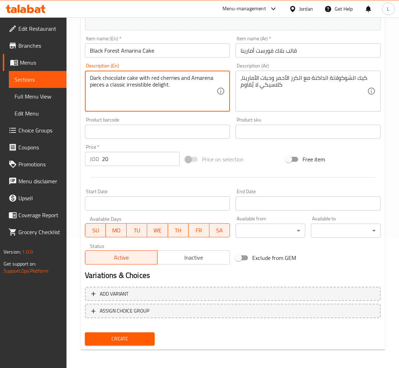
click at [199, 78] on textarea "Dark chocolate cake with red cherries and Amarena pieces a classic irresistible…" at bounding box center [153, 92] width 127 height 34
type textarea "Dark chocolate cake with red cherries and Amarena pieces a classic irresistible…"
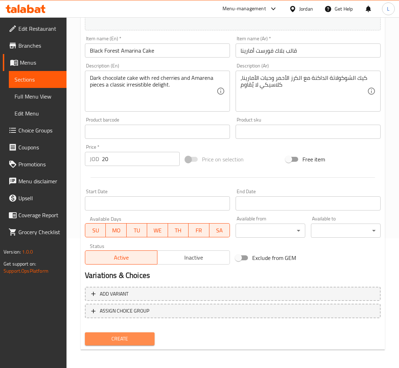
click at [133, 335] on span "Create" at bounding box center [120, 339] width 58 height 9
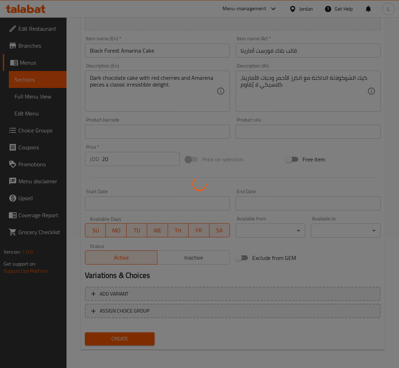
type input "0"
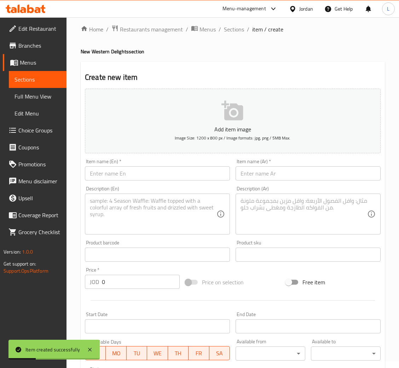
scroll to position [0, 0]
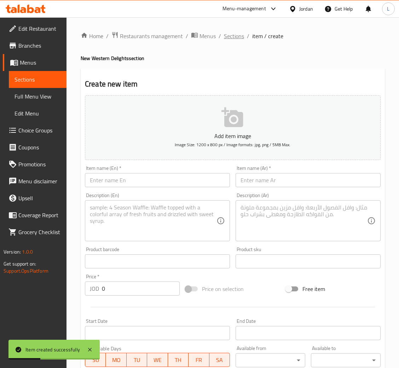
click at [233, 37] on span "Sections" at bounding box center [234, 36] width 20 height 8
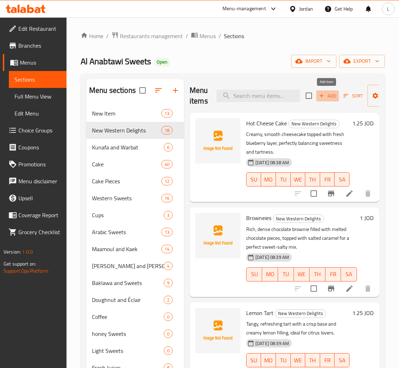
click at [320, 94] on icon "button" at bounding box center [321, 96] width 6 height 6
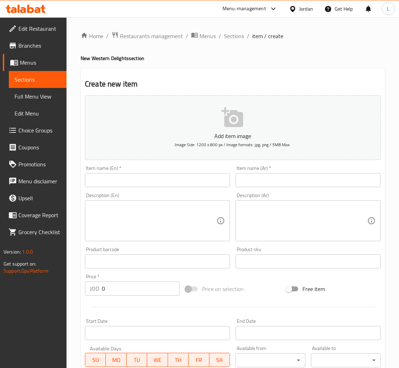
click at [125, 182] on input "text" at bounding box center [157, 180] width 145 height 14
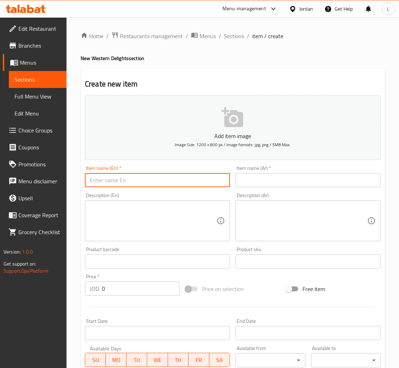
paste input "Chocolate Fuj Cake"
type input "Chocolate Fuj Cake"
click at [273, 176] on input "text" at bounding box center [307, 180] width 145 height 14
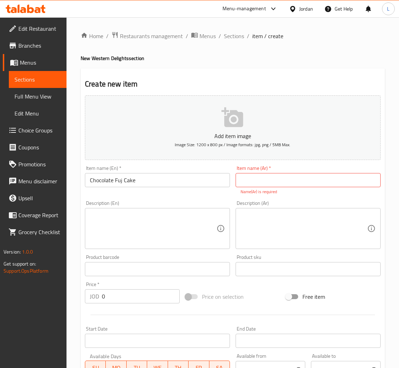
click at [285, 177] on input "text" at bounding box center [307, 180] width 145 height 14
paste input "قالب شوكلت فج"
type input "قالب شوكلت فج"
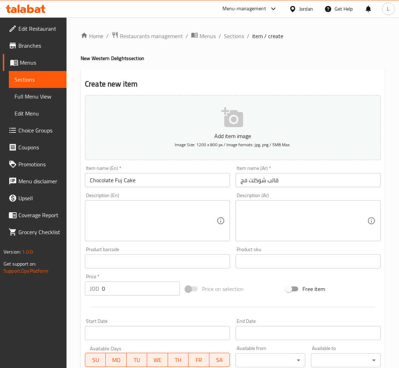
click at [148, 282] on input "0" at bounding box center [141, 289] width 78 height 14
paste input "18"
type input "18"
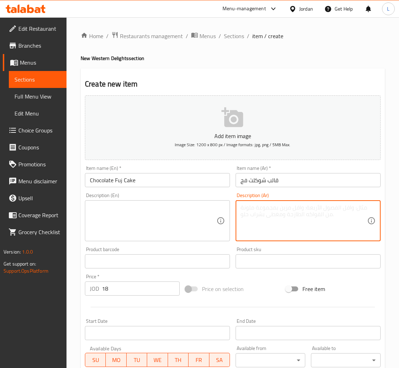
click at [298, 214] on textarea at bounding box center [303, 221] width 127 height 34
paste textarea "كيك شوكولاتة غني بطبقات من كريمة الجبن وكريمة الفول السوداني، مزيج فاخر يجمع بي…"
type textarea "كيك شوكولاتة غني بطبقات من كريمة الجبن وكريمة الفول السوداني، مزيج فاخر يجمع بي…"
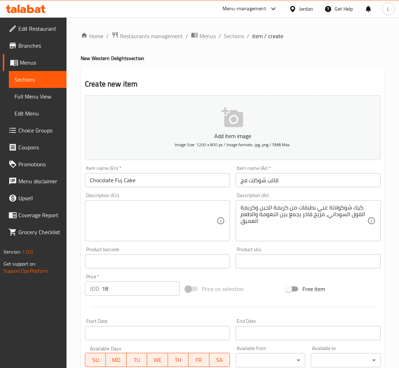
drag, startPoint x: 110, startPoint y: 213, endPoint x: 111, endPoint y: 220, distance: 7.2
click at [111, 213] on textarea at bounding box center [153, 221] width 127 height 34
paste
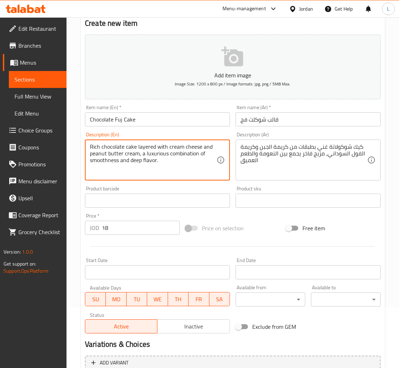
scroll to position [130, 0]
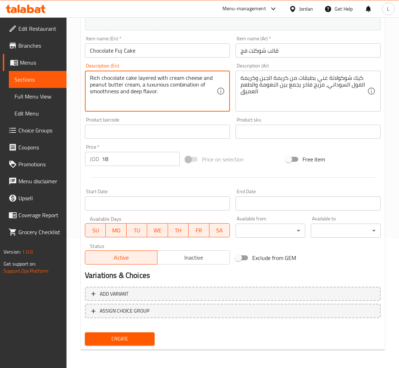
type textarea "Rich chocolate cake layered with cream cheese and peanut butter cream, a luxuri…"
click at [144, 335] on span "Create" at bounding box center [120, 339] width 58 height 9
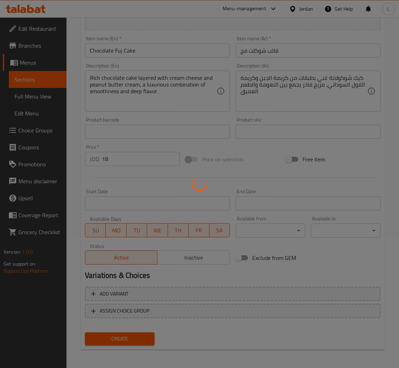
type input "0"
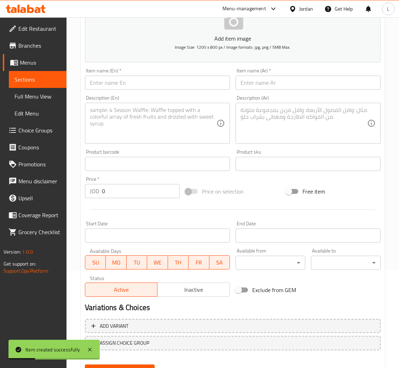
scroll to position [77, 0]
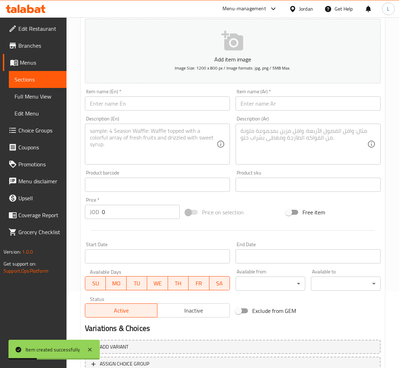
click at [175, 103] on input "text" at bounding box center [157, 104] width 145 height 14
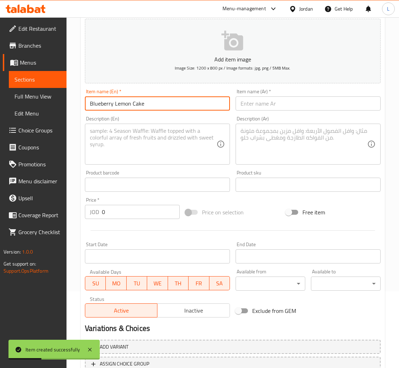
type input "Blueberry Lemon Cake"
click at [253, 109] on input "text" at bounding box center [307, 104] width 145 height 14
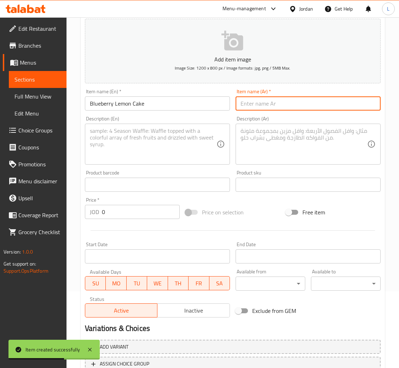
drag, startPoint x: 285, startPoint y: 97, endPoint x: 286, endPoint y: 108, distance: 11.0
click at [285, 97] on input "text" at bounding box center [307, 104] width 145 height 14
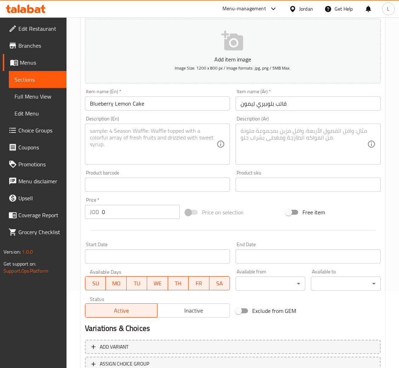
click at [289, 144] on textarea at bounding box center [303, 145] width 127 height 34
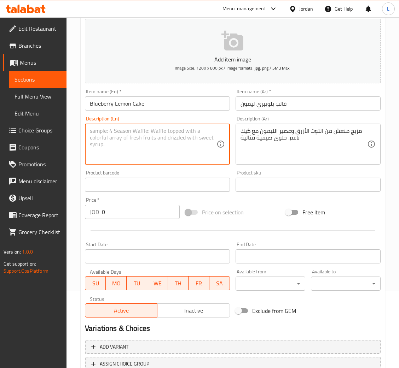
click at [129, 135] on textarea at bounding box center [153, 145] width 127 height 34
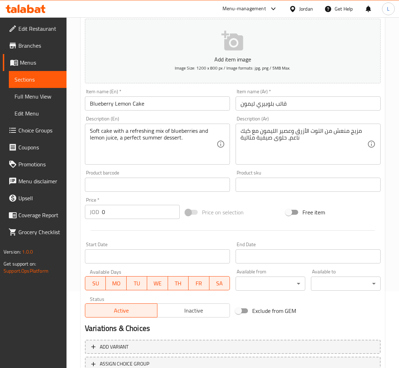
click at [152, 211] on input "0" at bounding box center [141, 212] width 78 height 14
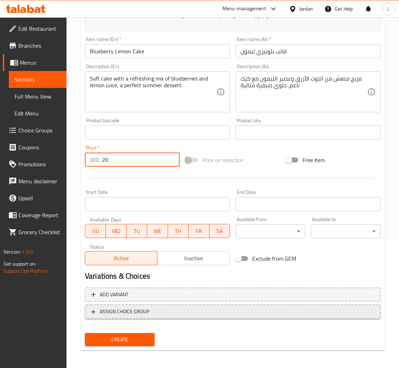
scroll to position [130, 0]
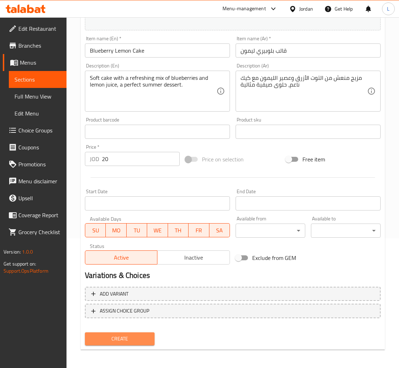
click at [138, 337] on span "Create" at bounding box center [120, 339] width 58 height 9
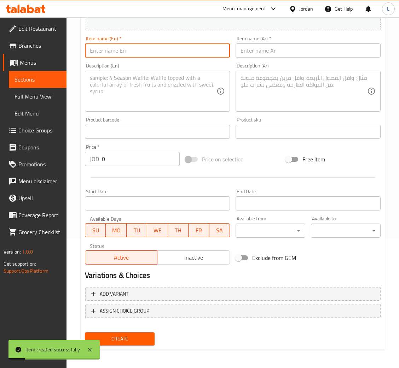
drag, startPoint x: 190, startPoint y: 52, endPoint x: 217, endPoint y: 53, distance: 27.9
click at [190, 52] on input "text" at bounding box center [157, 50] width 145 height 14
click at [247, 51] on input "text" at bounding box center [307, 50] width 145 height 14
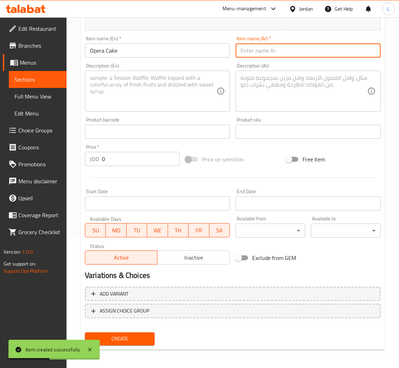
click at [280, 54] on input "text" at bounding box center [307, 50] width 145 height 14
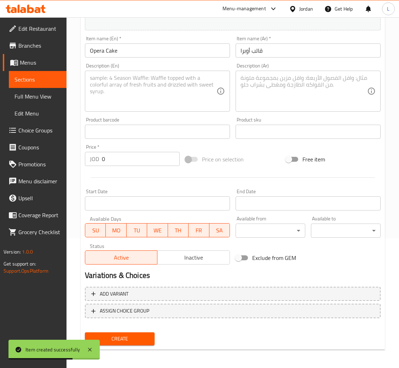
click at [304, 93] on textarea at bounding box center [303, 92] width 127 height 34
click at [213, 103] on textarea at bounding box center [153, 92] width 127 height 34
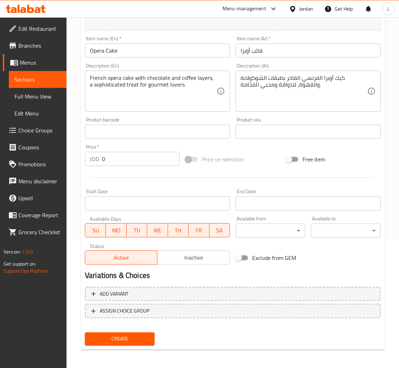
click at [129, 172] on div at bounding box center [232, 177] width 301 height 17
click at [128, 167] on div "Price   * JOD 0 Price *" at bounding box center [132, 155] width 100 height 27
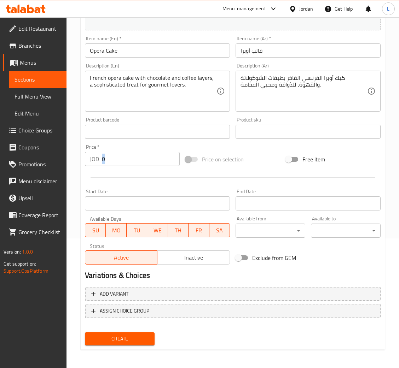
click at [128, 167] on div "Price   * JOD 0 Price *" at bounding box center [132, 155] width 100 height 27
click at [129, 161] on input "0" at bounding box center [141, 159] width 78 height 14
click at [124, 336] on span "Create" at bounding box center [120, 339] width 58 height 9
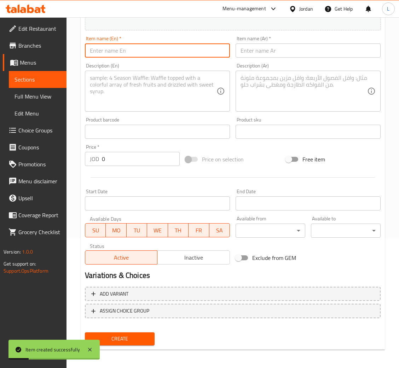
drag, startPoint x: 111, startPoint y: 50, endPoint x: 131, endPoint y: 55, distance: 20.8
click at [111, 50] on input "text" at bounding box center [157, 50] width 145 height 14
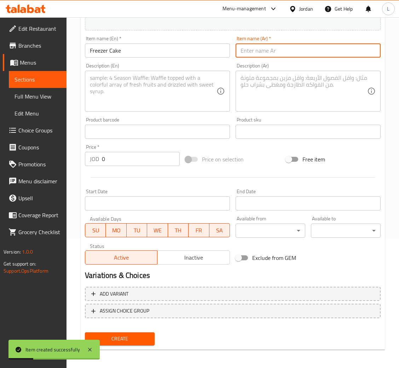
click at [273, 52] on input "text" at bounding box center [307, 50] width 145 height 14
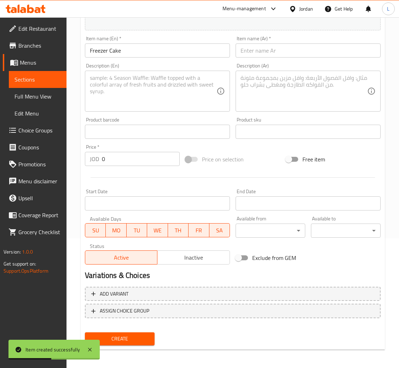
drag, startPoint x: 296, startPoint y: 59, endPoint x: 292, endPoint y: 52, distance: 8.6
click at [296, 59] on div "Item name (Ar)   * Item name (Ar) *" at bounding box center [308, 46] width 151 height 27
click at [292, 52] on input "text" at bounding box center [307, 50] width 145 height 14
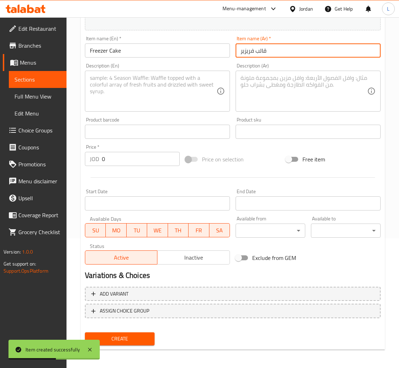
click at [148, 89] on textarea at bounding box center [153, 92] width 127 height 34
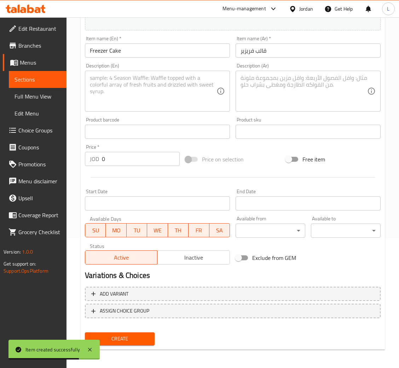
click at [274, 93] on textarea at bounding box center [303, 92] width 127 height 34
click at [131, 98] on textarea at bounding box center [153, 92] width 127 height 34
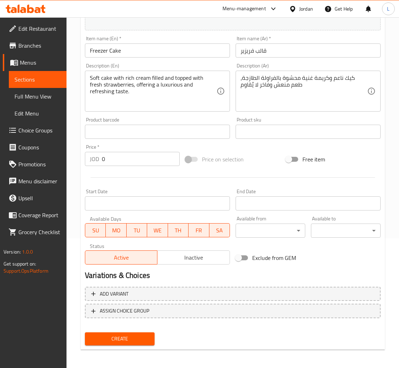
click at [115, 150] on div "Price   * JOD 0 Price *" at bounding box center [132, 156] width 95 height 22
click at [118, 157] on input "0" at bounding box center [141, 159] width 78 height 14
click at [120, 156] on input "0" at bounding box center [141, 159] width 78 height 14
drag, startPoint x: 122, startPoint y: 341, endPoint x: 132, endPoint y: 341, distance: 10.3
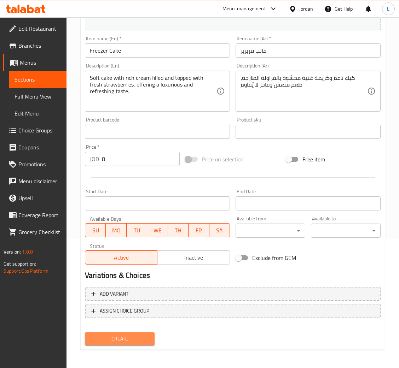
click at [122, 341] on span "Create" at bounding box center [120, 339] width 58 height 9
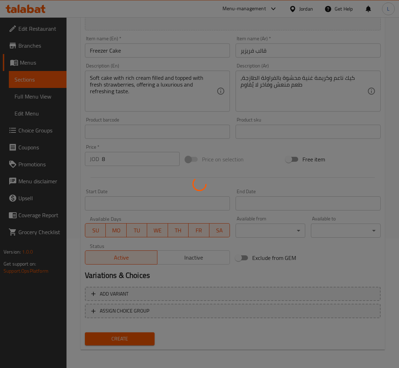
scroll to position [0, 0]
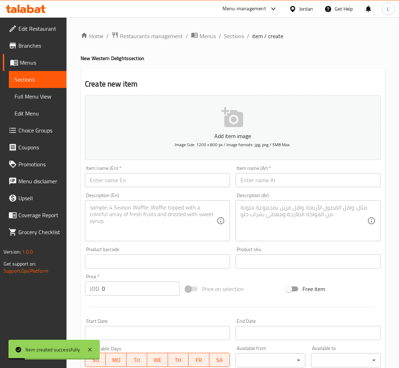
drag, startPoint x: 239, startPoint y: 34, endPoint x: 240, endPoint y: 41, distance: 7.9
click at [239, 34] on span "Sections" at bounding box center [234, 36] width 20 height 8
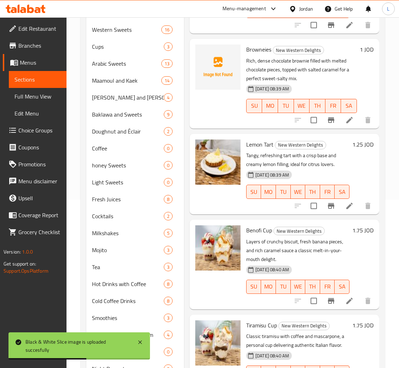
scroll to position [147, 0]
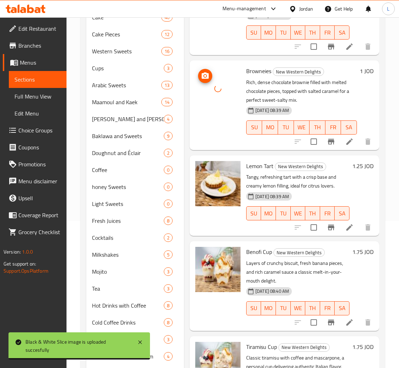
click at [234, 103] on div at bounding box center [217, 88] width 45 height 45
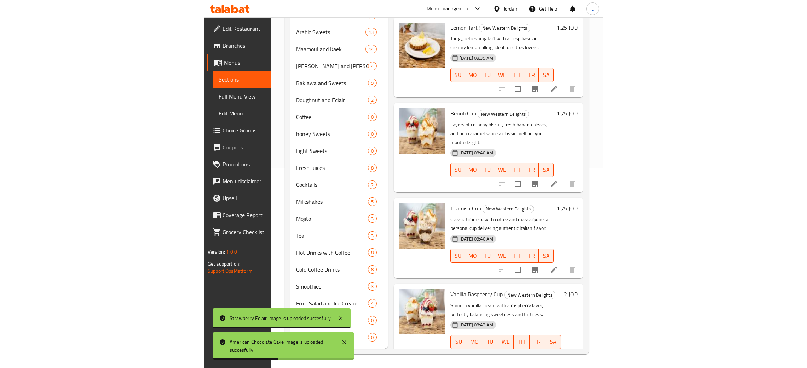
scroll to position [0, 0]
